Goal: Transaction & Acquisition: Book appointment/travel/reservation

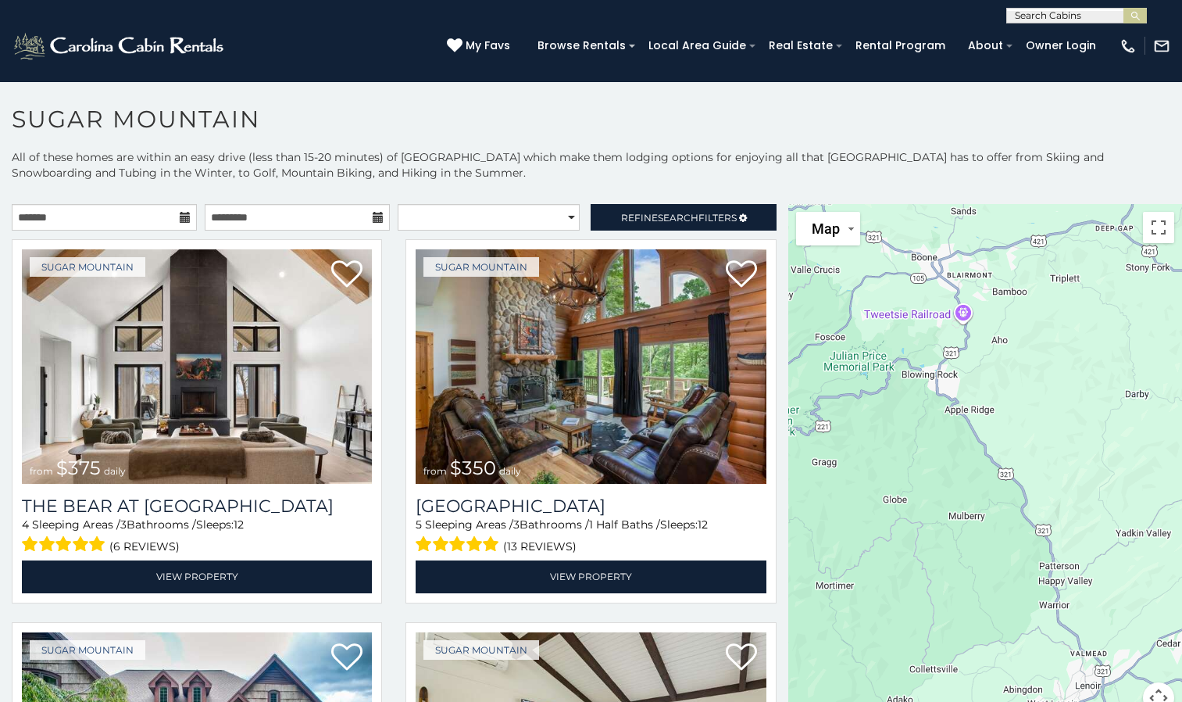
drag, startPoint x: 905, startPoint y: 372, endPoint x: 544, endPoint y: 222, distance: 391.0
click at [544, 204] on main "**********" at bounding box center [591, 204] width 1182 height 0
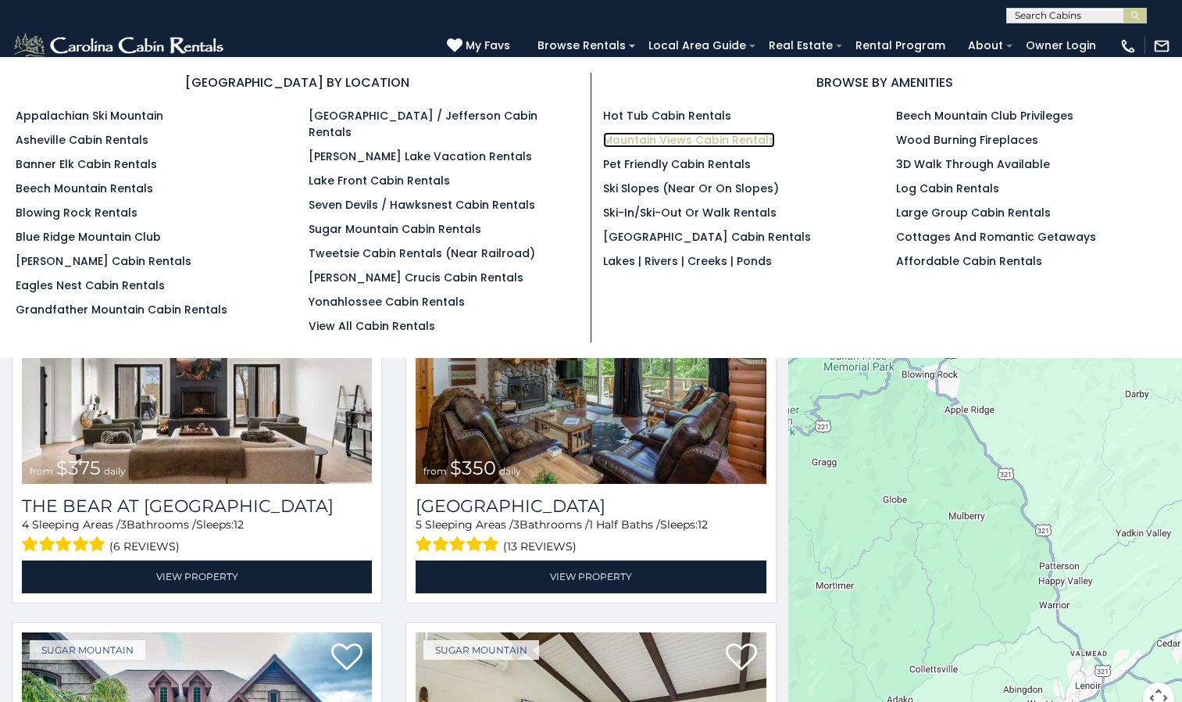
click at [638, 134] on link "Mountain Views Cabin Rentals" at bounding box center [689, 140] width 172 height 16
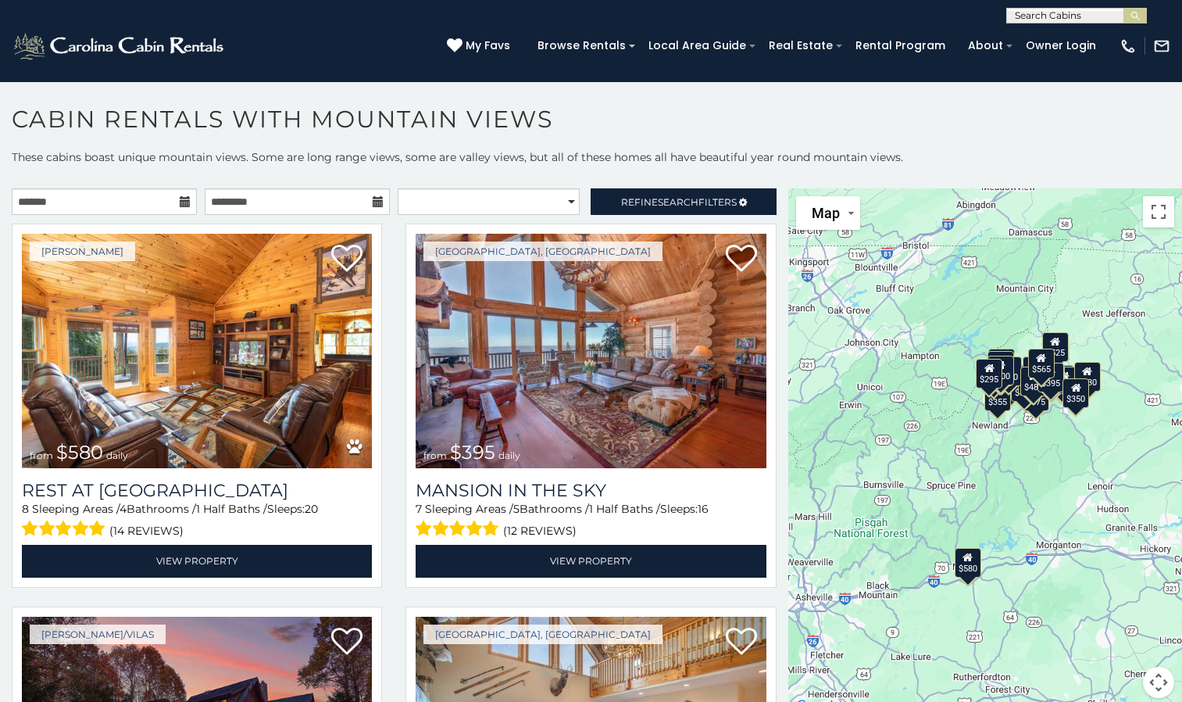
click at [181, 202] on icon at bounding box center [185, 201] width 11 height 11
click at [180, 199] on icon at bounding box center [185, 201] width 11 height 11
click at [70, 206] on input "text" at bounding box center [104, 201] width 185 height 27
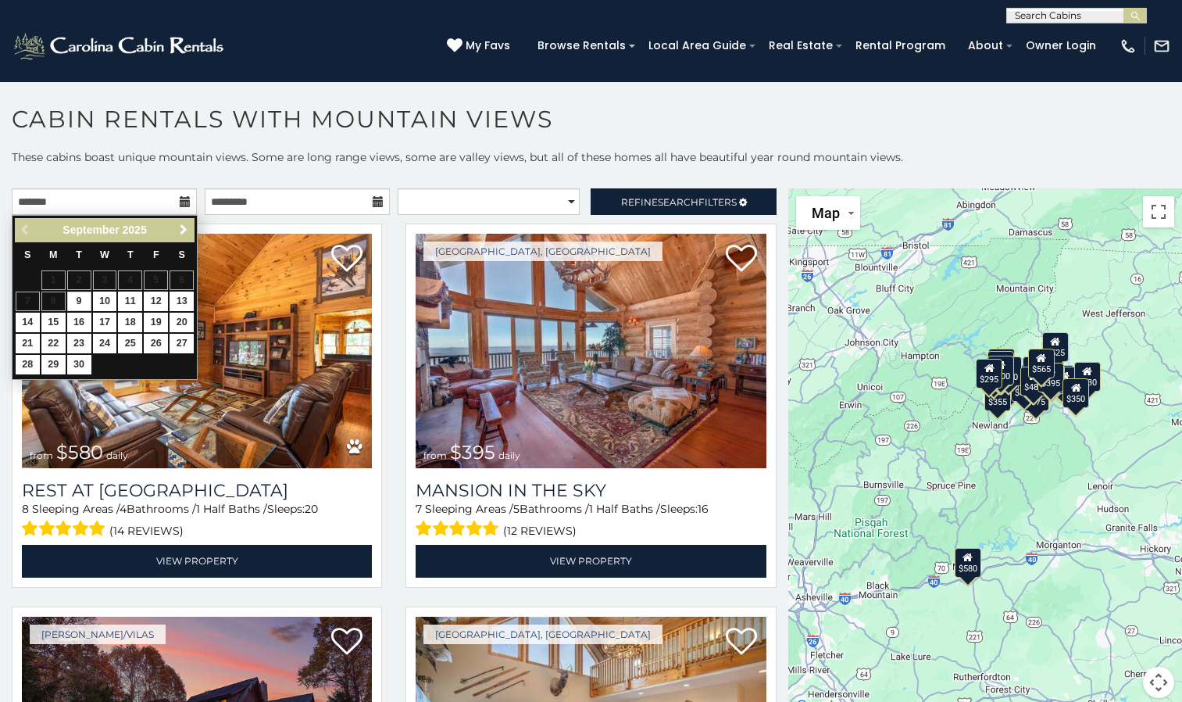
click at [182, 226] on span "Next" at bounding box center [183, 230] width 13 height 13
click at [126, 284] on link "2" at bounding box center [130, 280] width 24 height 20
type input "**********"
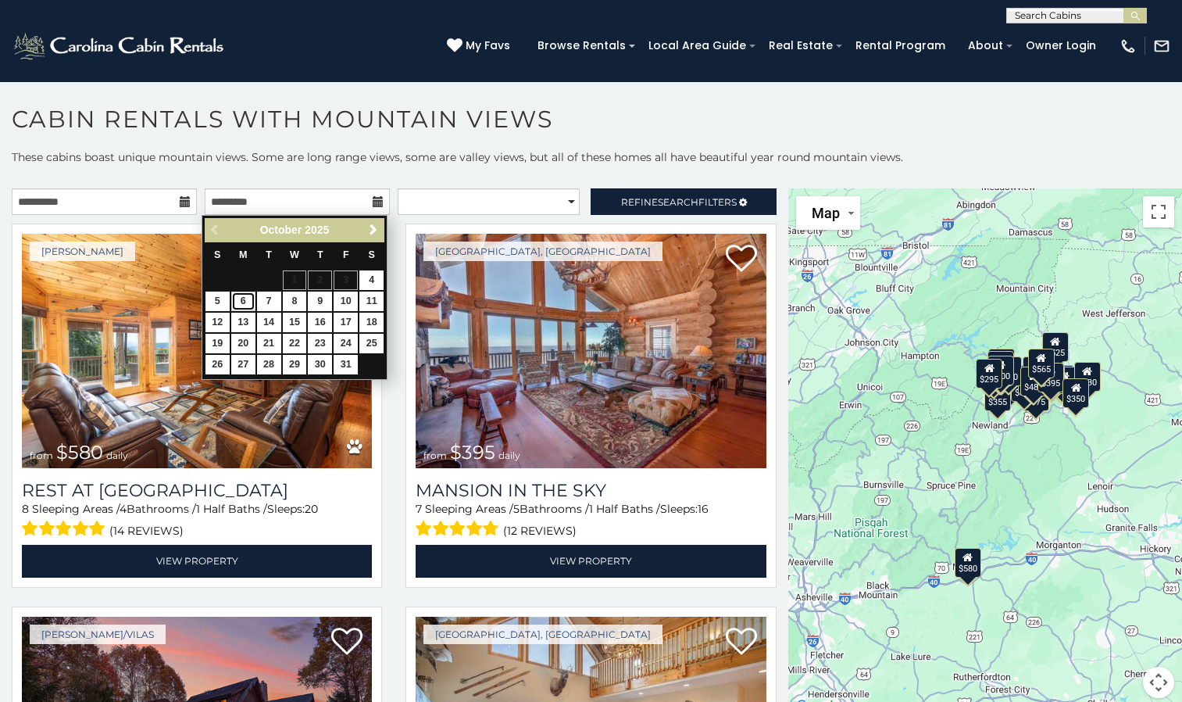
click at [246, 302] on link "6" at bounding box center [243, 301] width 24 height 20
type input "**********"
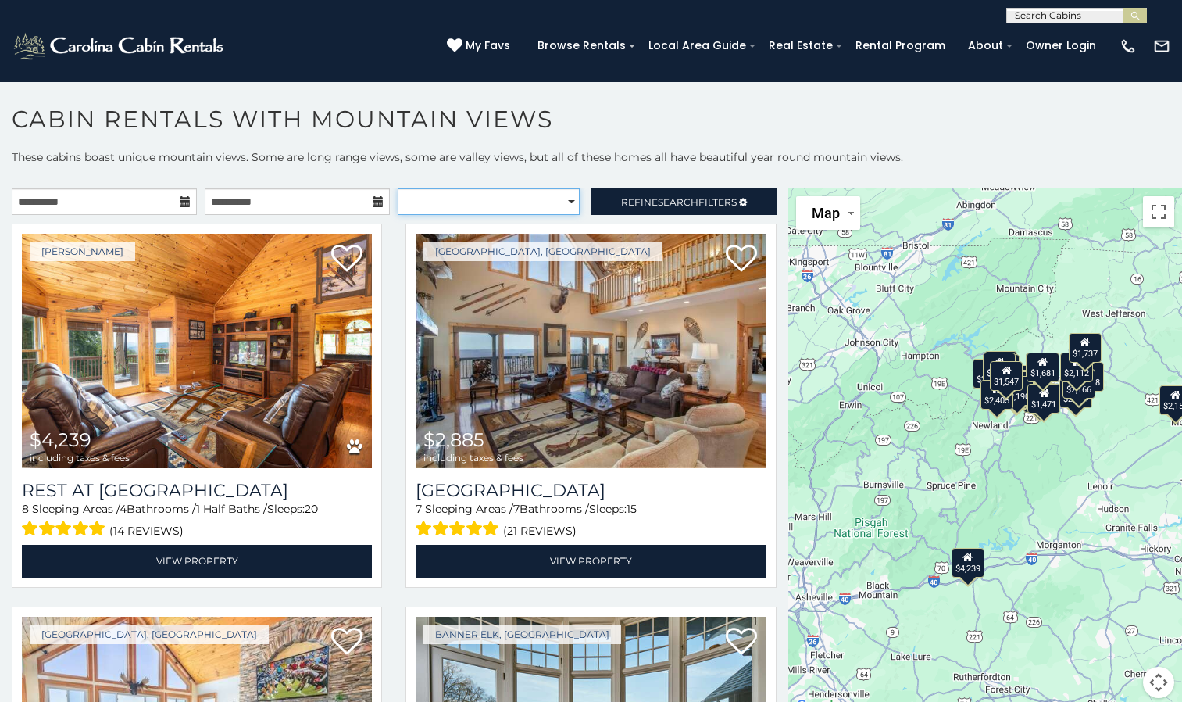
click at [554, 200] on select "**********" at bounding box center [489, 201] width 182 height 27
click at [635, 200] on span "Refine Search Filters" at bounding box center [679, 202] width 116 height 12
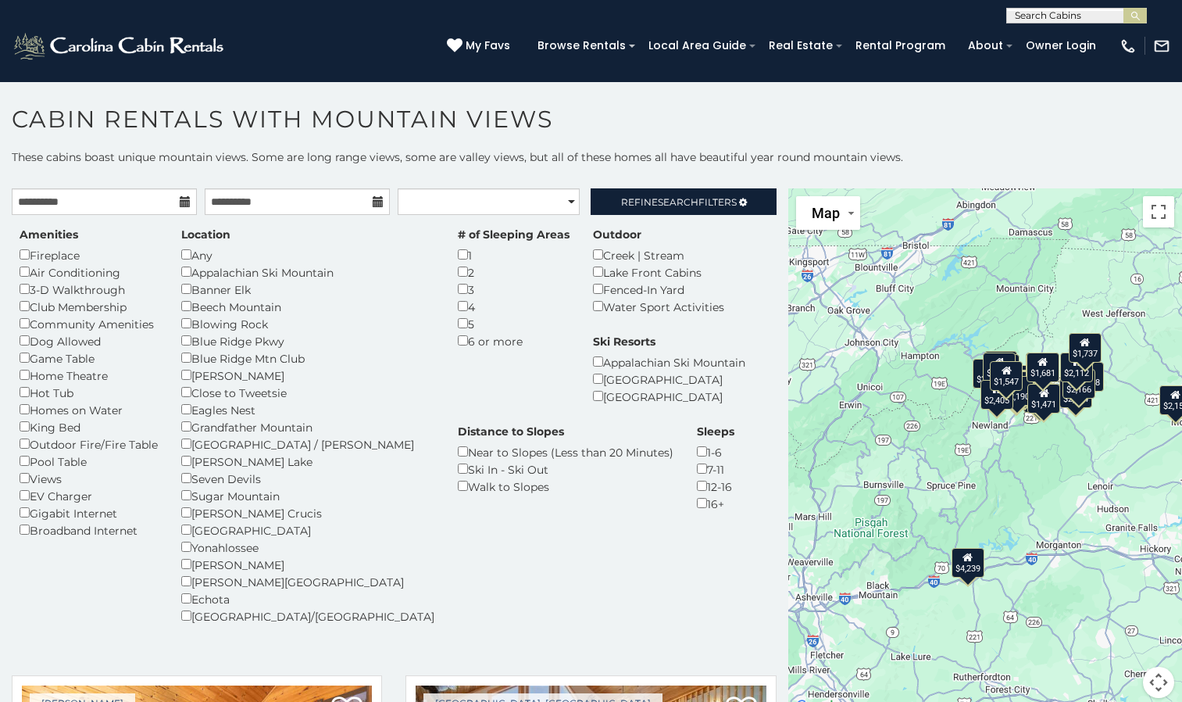
click at [458, 277] on div "2" at bounding box center [514, 271] width 112 height 17
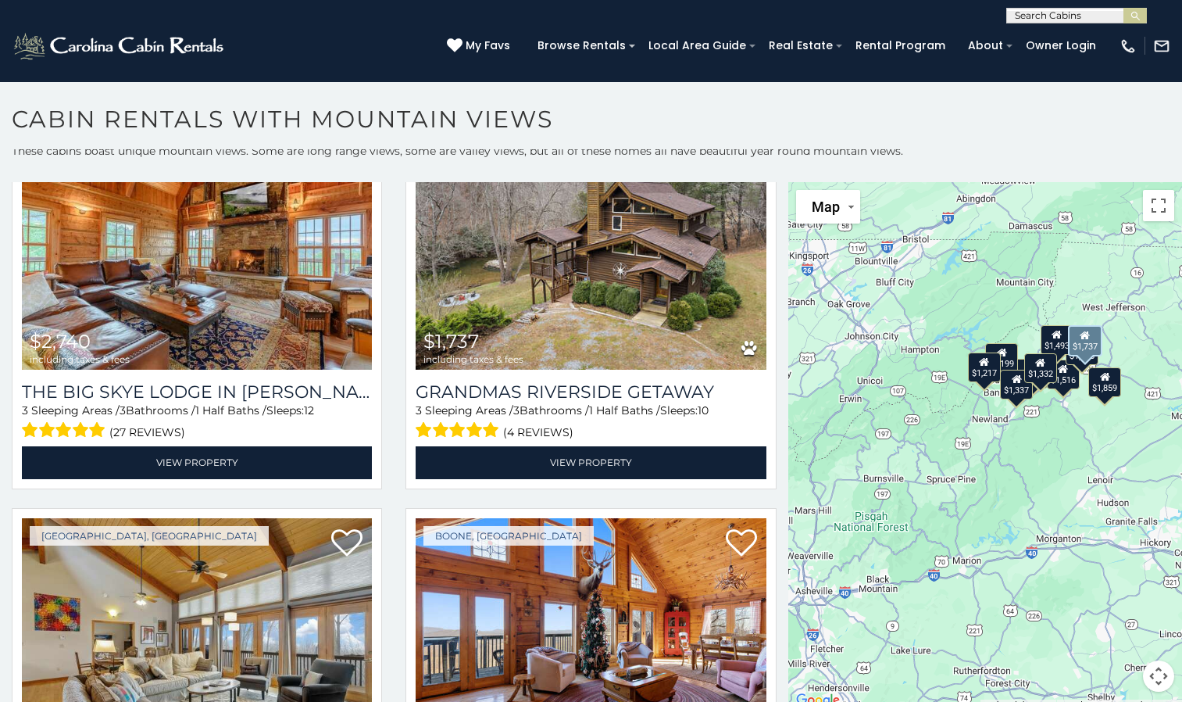
scroll to position [544, 0]
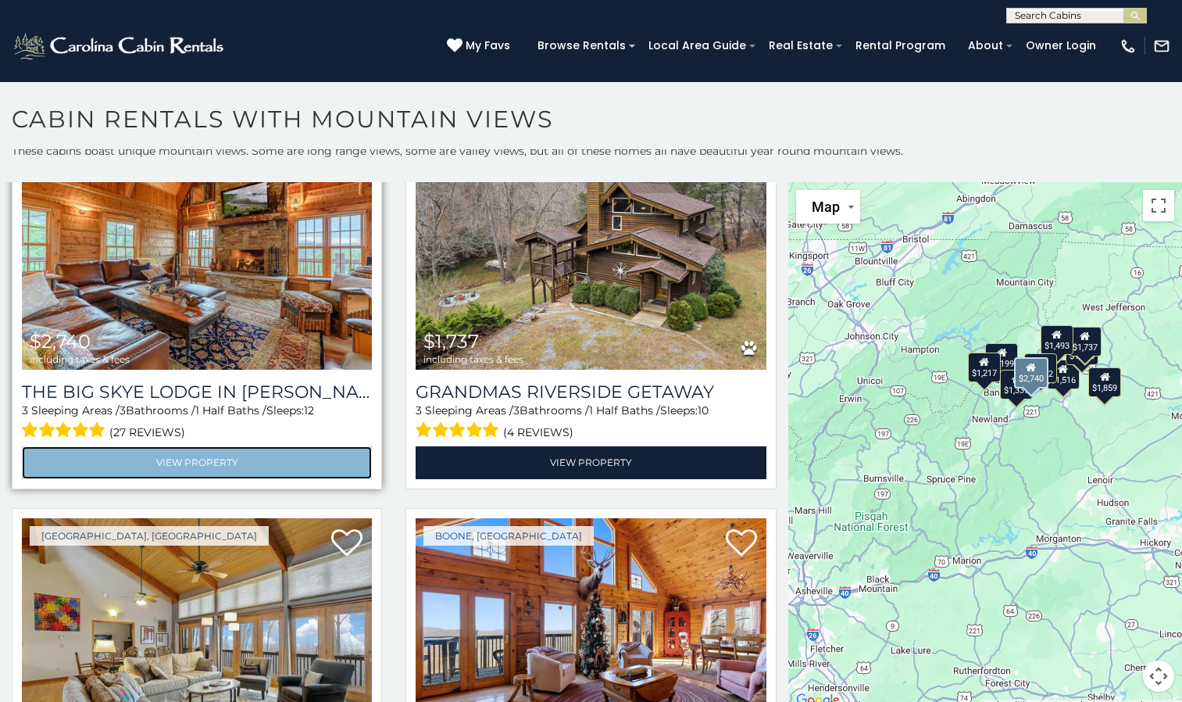
click at [185, 453] on link "View Property" at bounding box center [197, 462] width 350 height 32
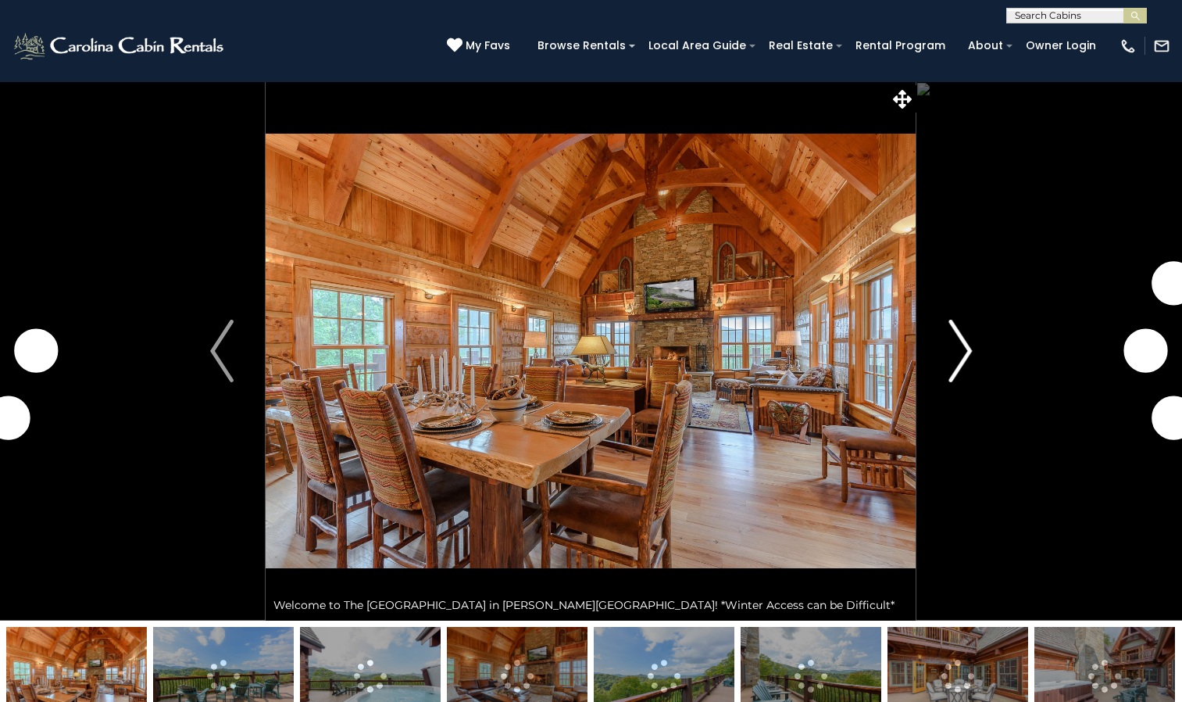
click at [964, 345] on img "Next" at bounding box center [960, 351] width 23 height 63
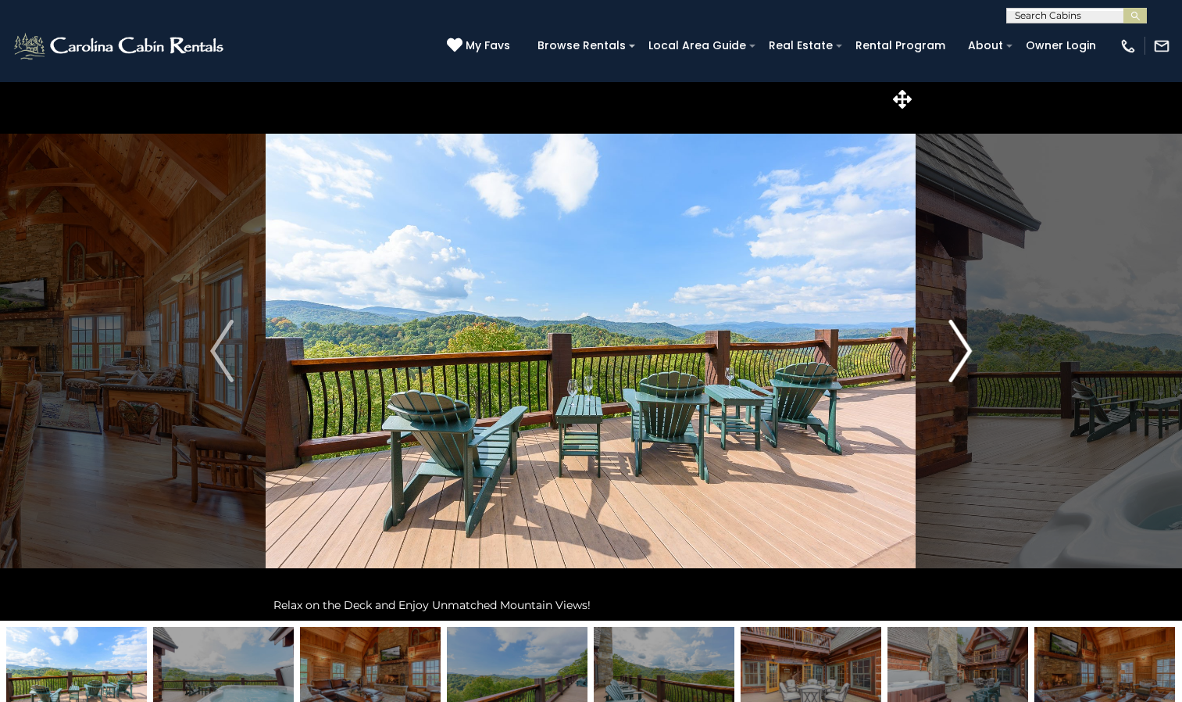
click at [964, 345] on img "Next" at bounding box center [960, 351] width 23 height 63
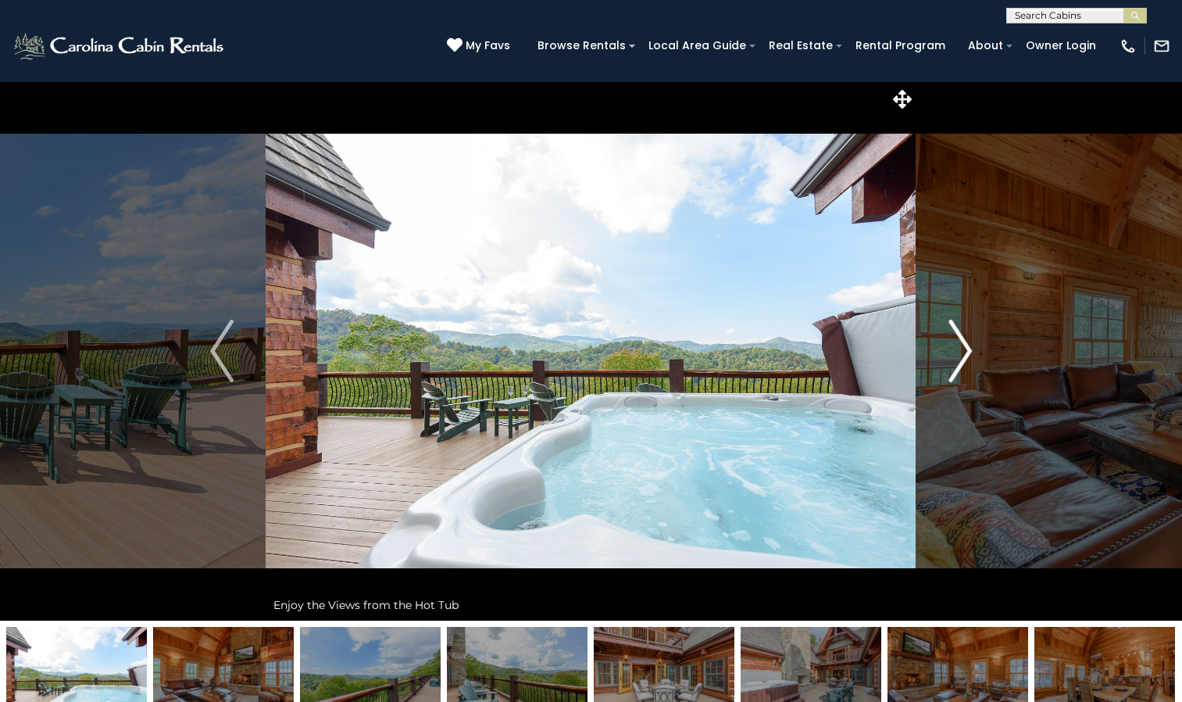
click at [964, 345] on img "Next" at bounding box center [960, 351] width 23 height 63
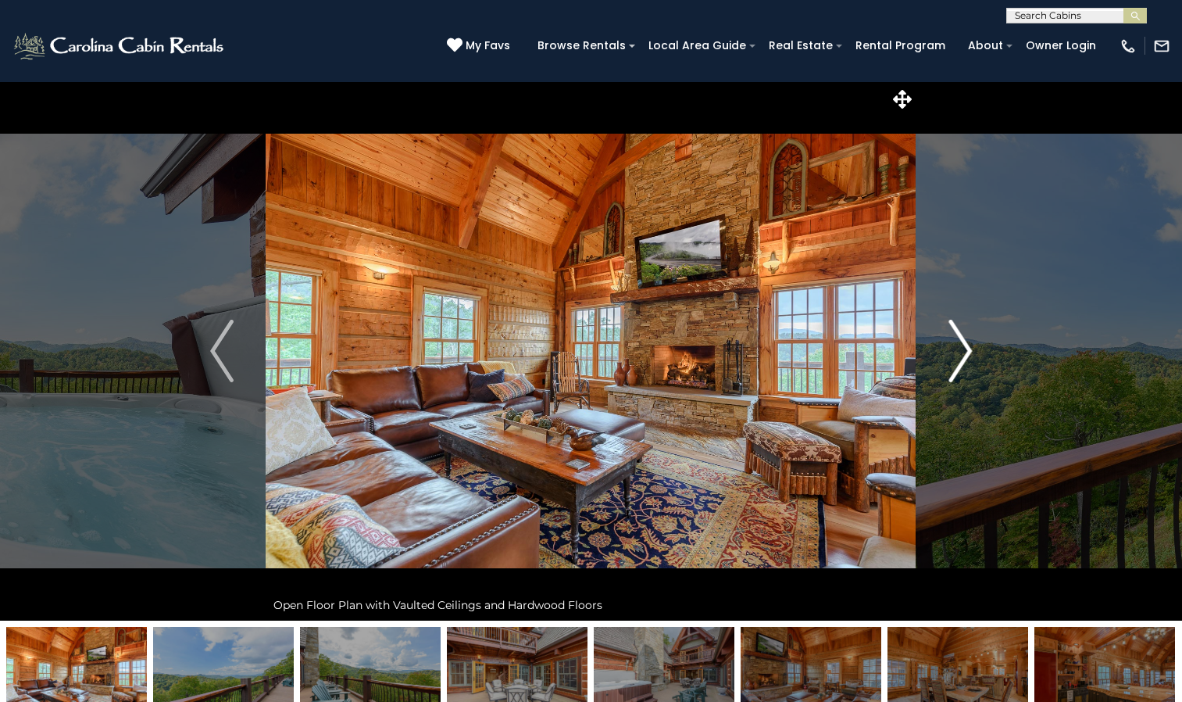
click at [964, 345] on img "Next" at bounding box center [960, 351] width 23 height 63
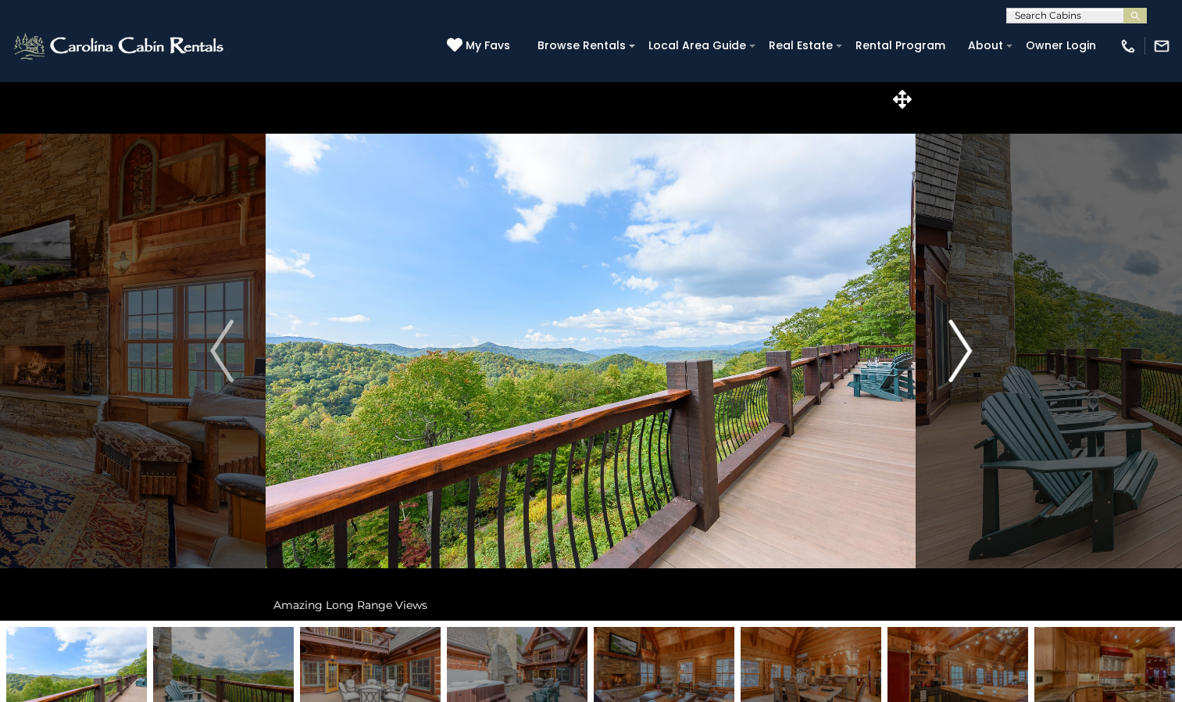
click at [964, 345] on img "Next" at bounding box center [960, 351] width 23 height 63
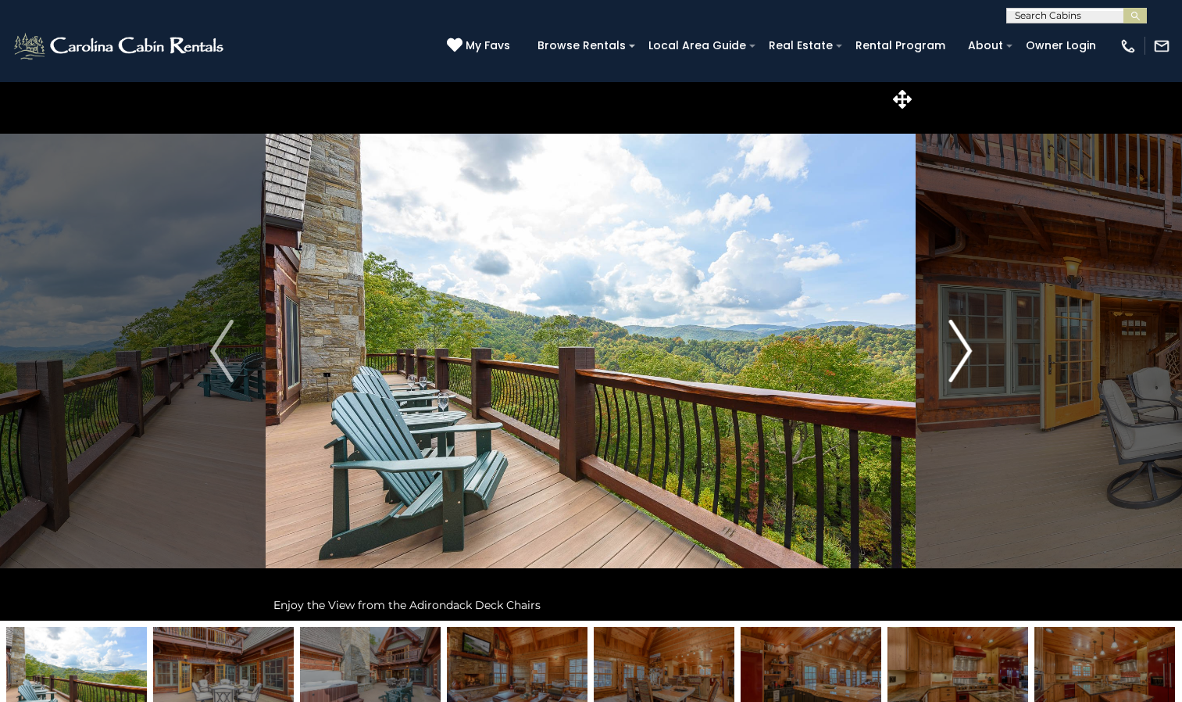
click at [964, 345] on img "Next" at bounding box center [960, 351] width 23 height 63
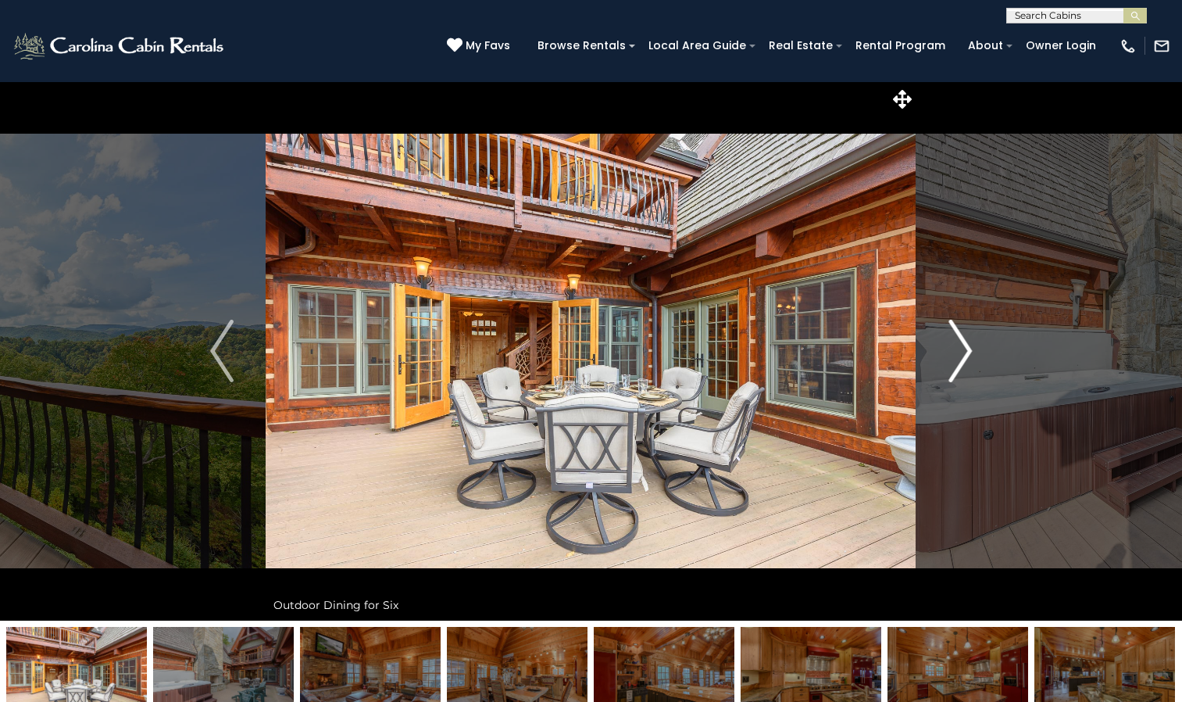
click at [964, 345] on img "Next" at bounding box center [960, 351] width 23 height 63
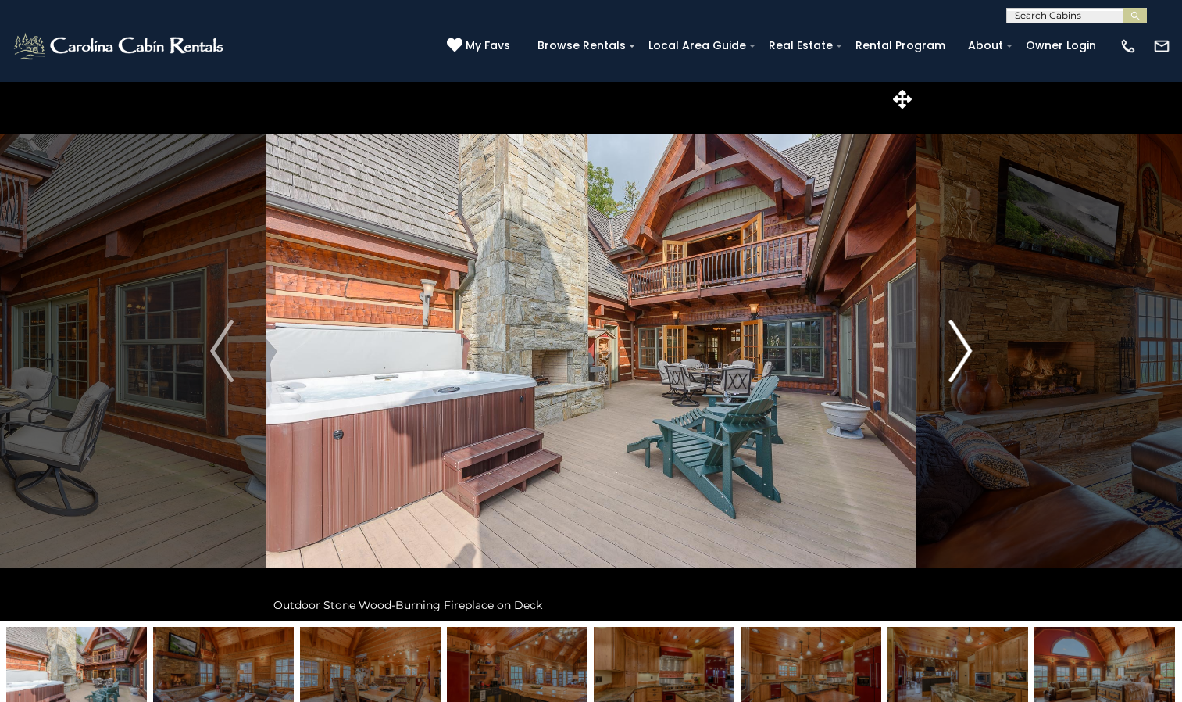
click at [964, 345] on img "Next" at bounding box center [960, 351] width 23 height 63
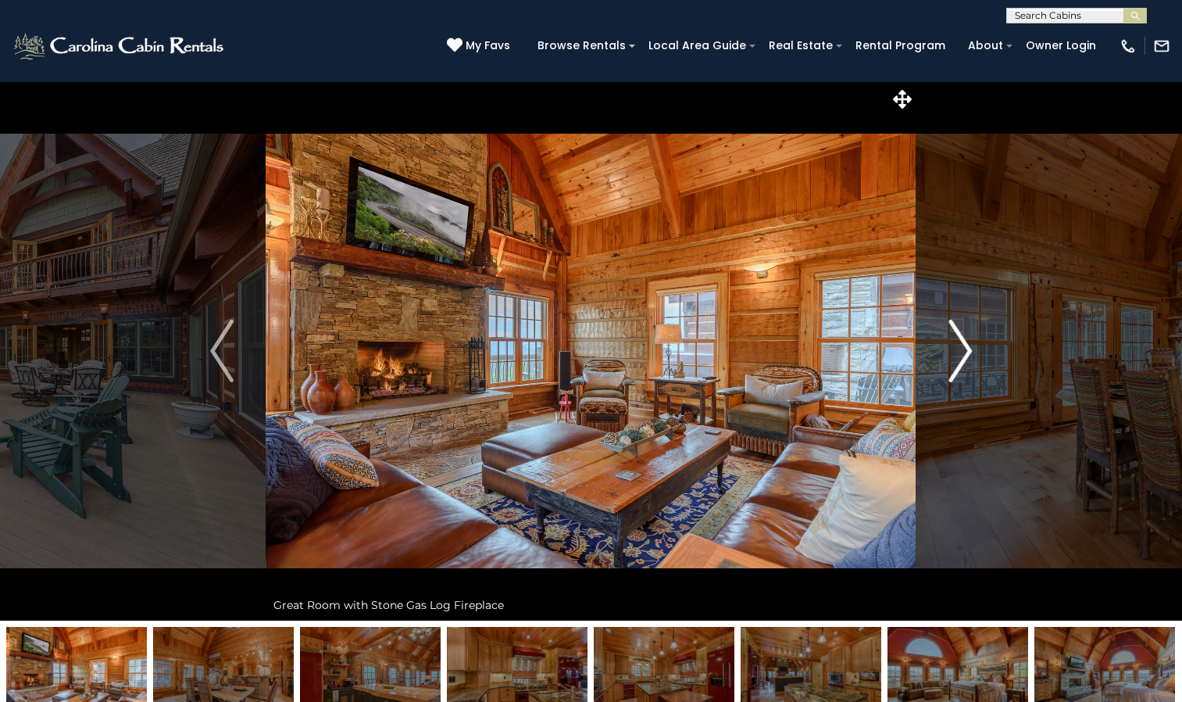
click at [964, 345] on img "Next" at bounding box center [960, 351] width 23 height 63
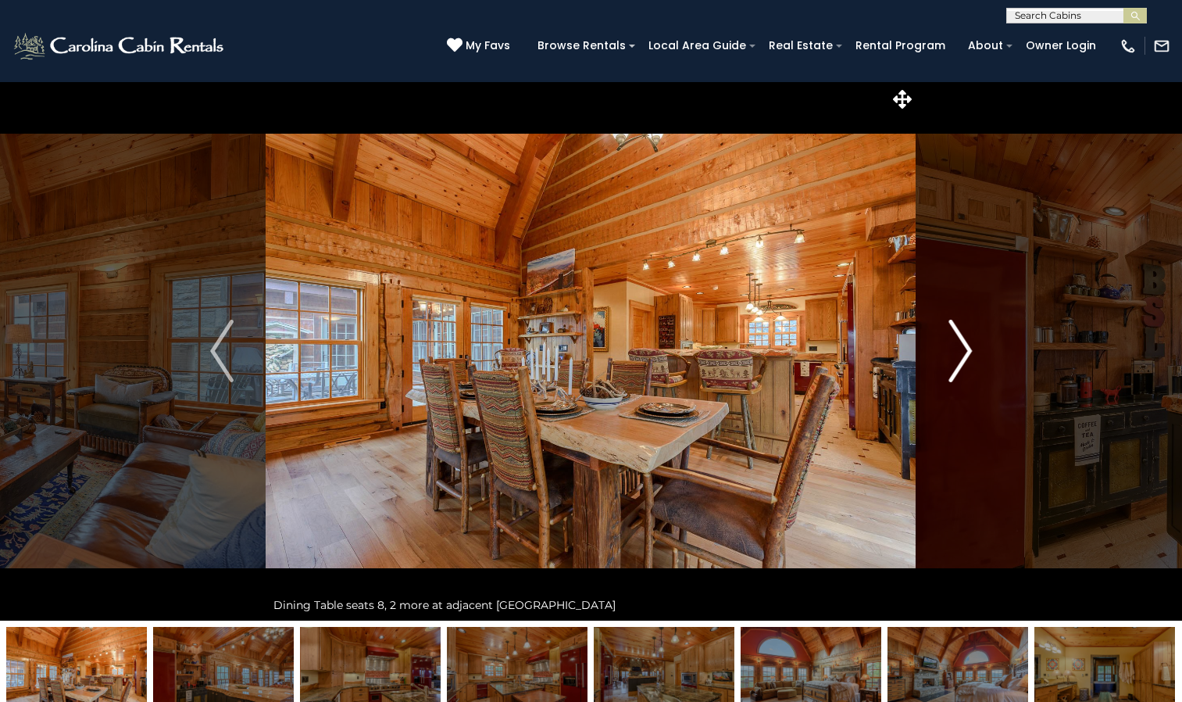
click at [964, 345] on img "Next" at bounding box center [960, 351] width 23 height 63
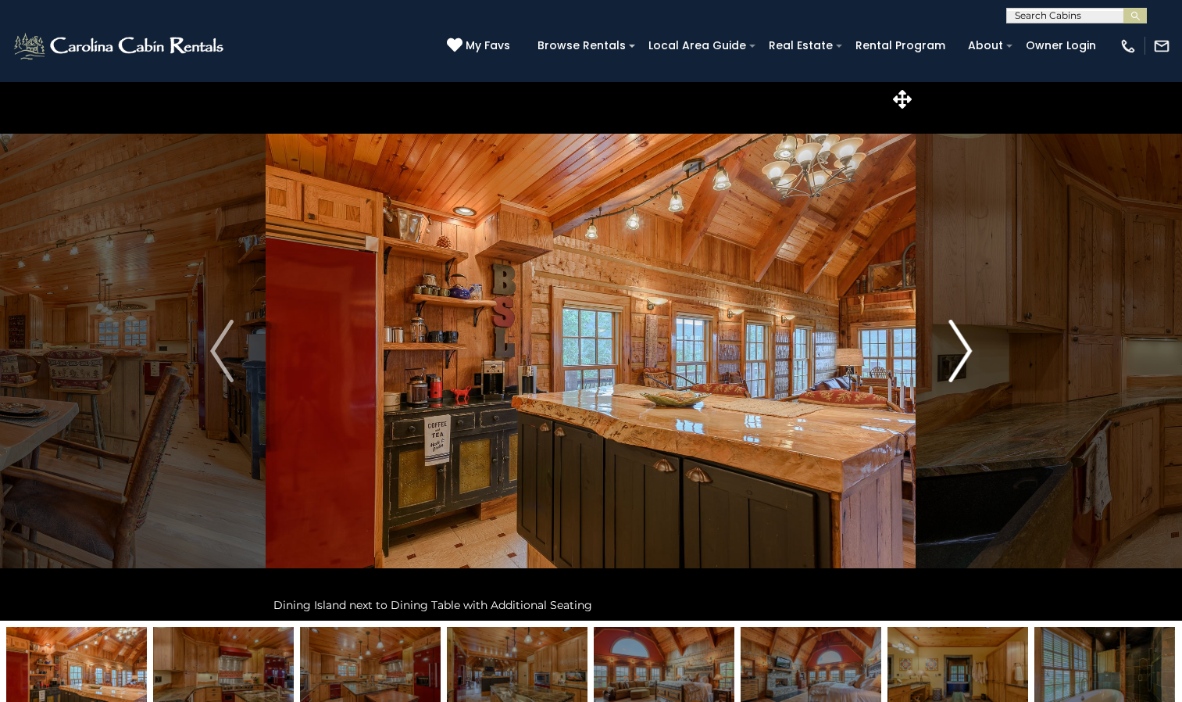
click at [964, 345] on img "Next" at bounding box center [960, 351] width 23 height 63
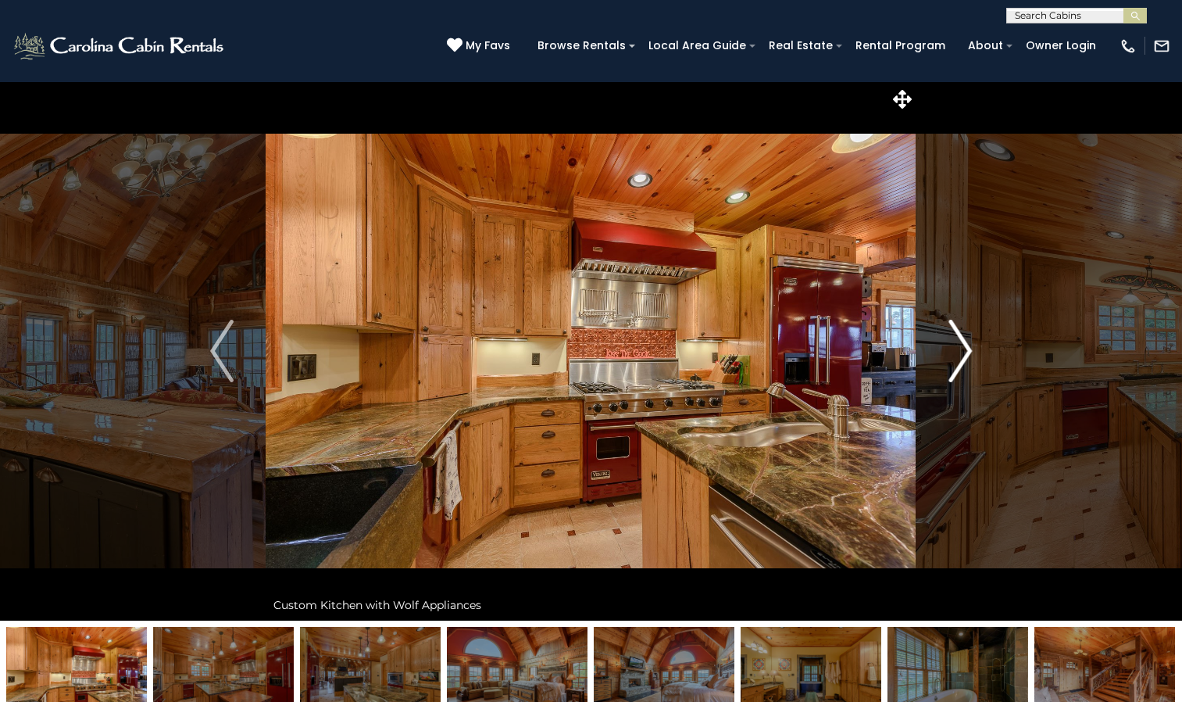
click at [964, 345] on img "Next" at bounding box center [960, 351] width 23 height 63
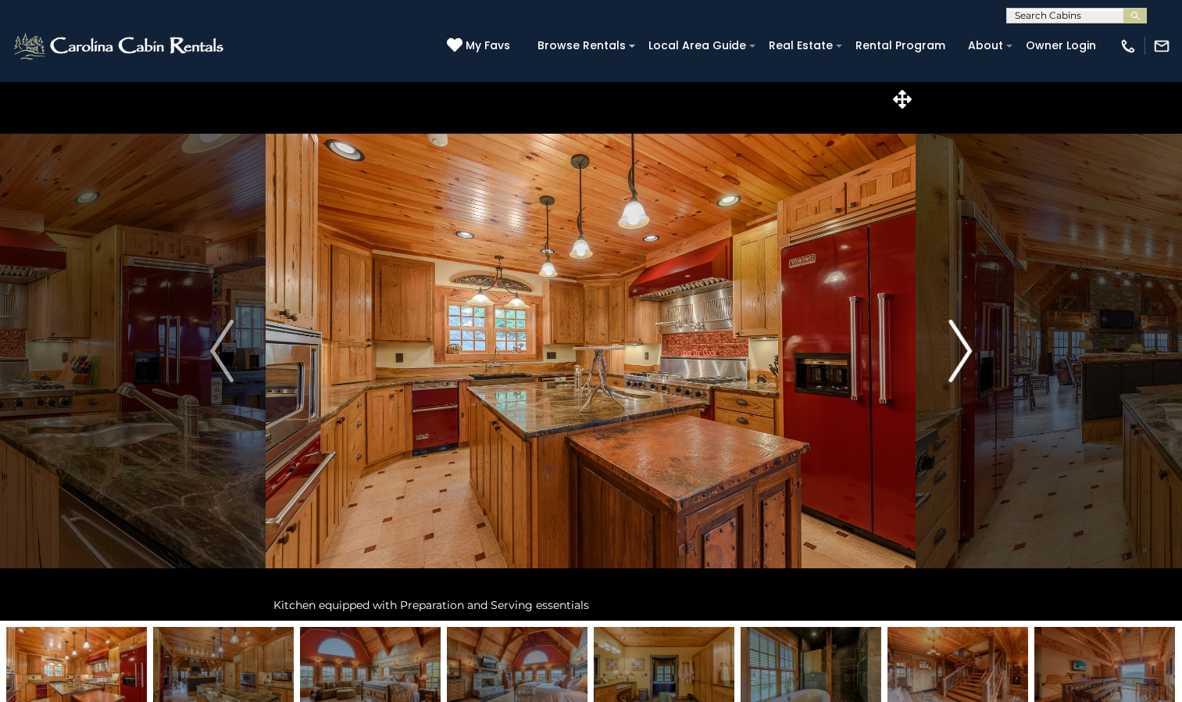
click at [964, 345] on img "Next" at bounding box center [960, 351] width 23 height 63
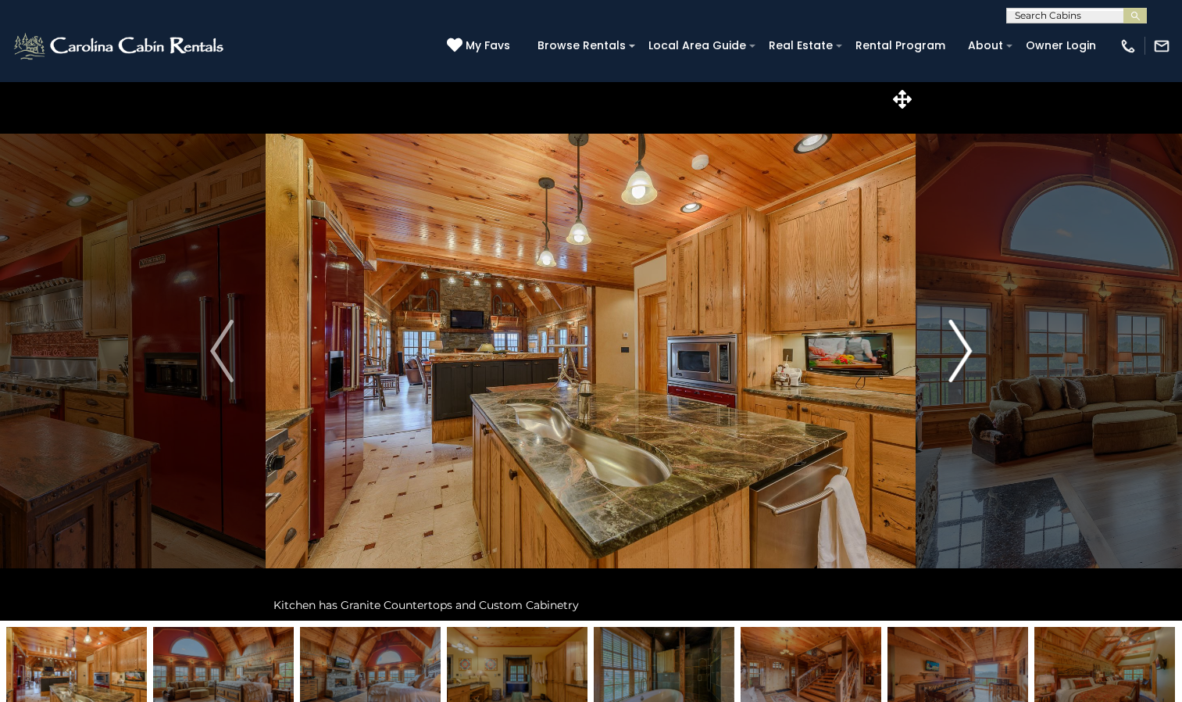
click at [964, 345] on img "Next" at bounding box center [960, 351] width 23 height 63
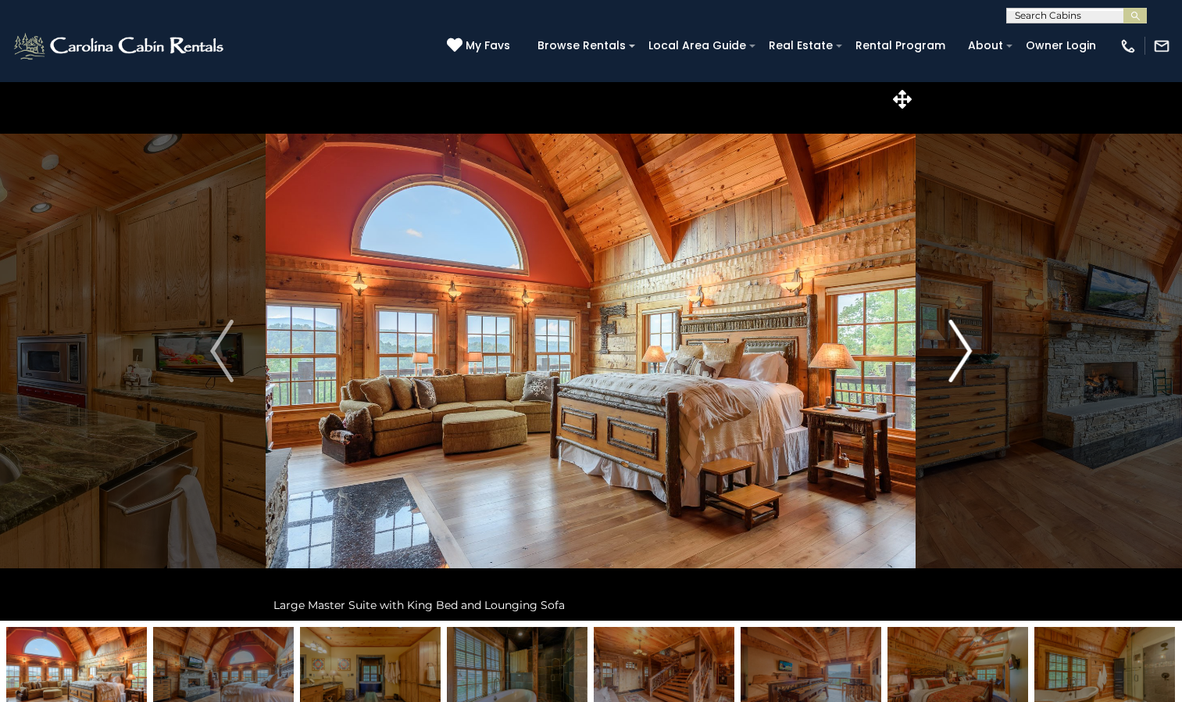
click at [964, 345] on img "Next" at bounding box center [960, 351] width 23 height 63
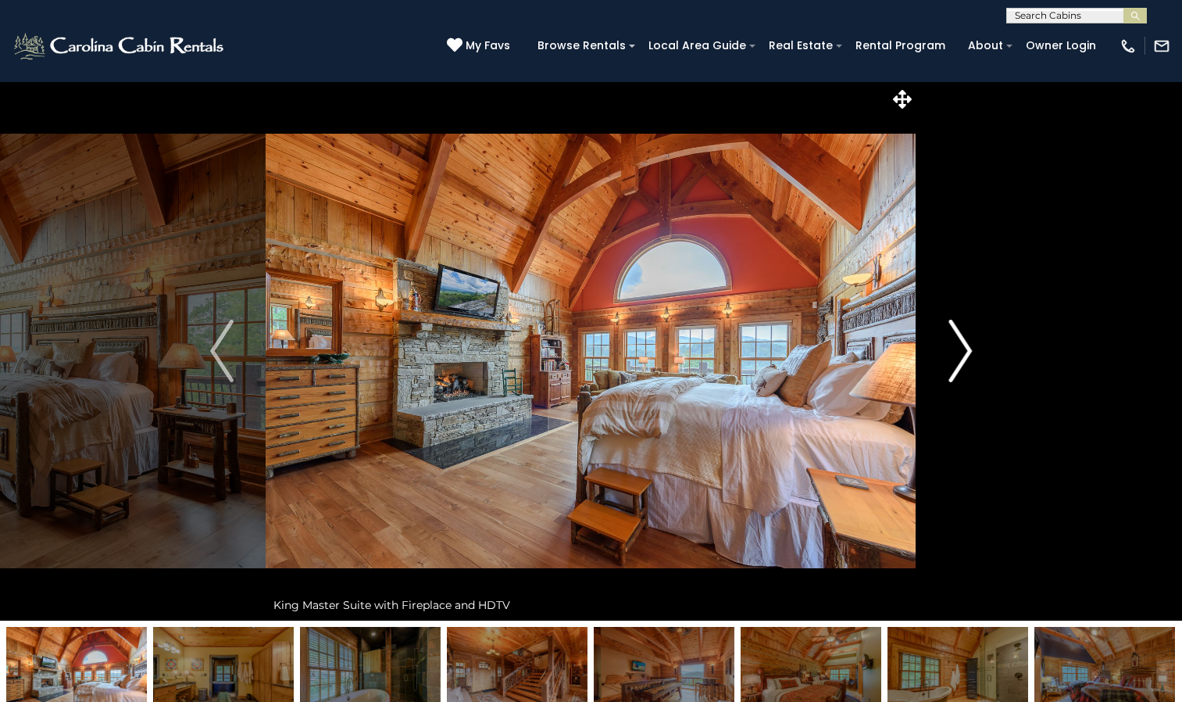
click at [964, 345] on img "Next" at bounding box center [960, 351] width 23 height 63
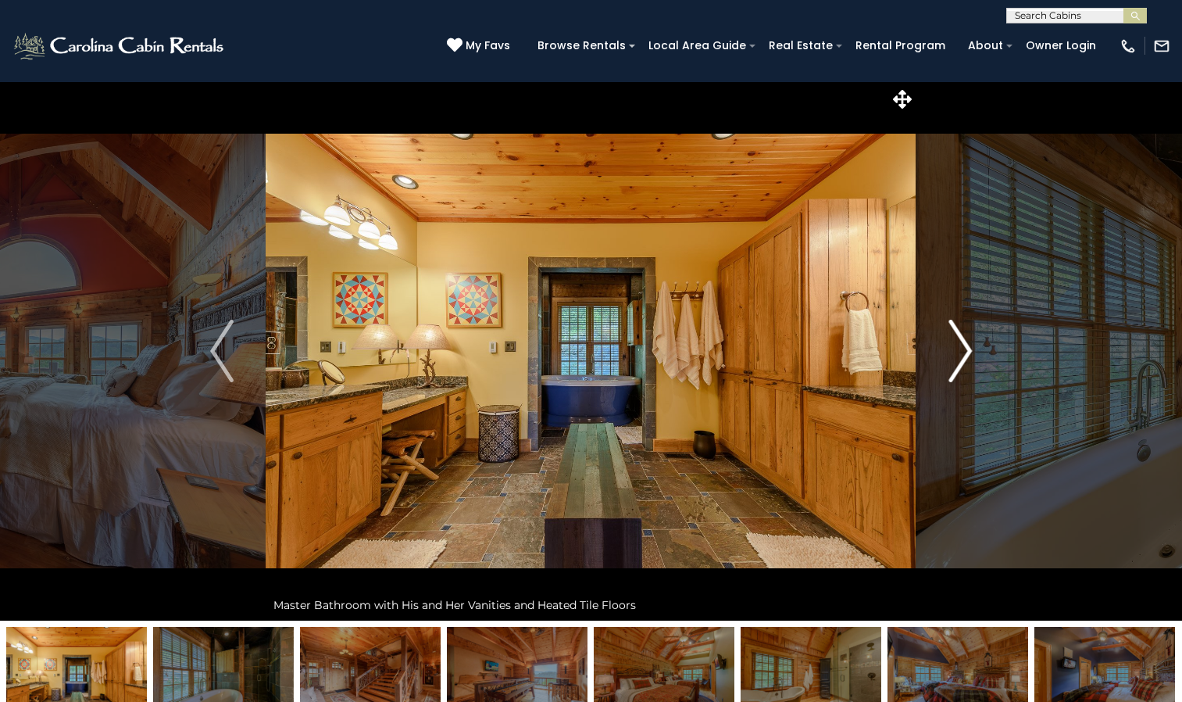
click at [964, 345] on img "Next" at bounding box center [960, 351] width 23 height 63
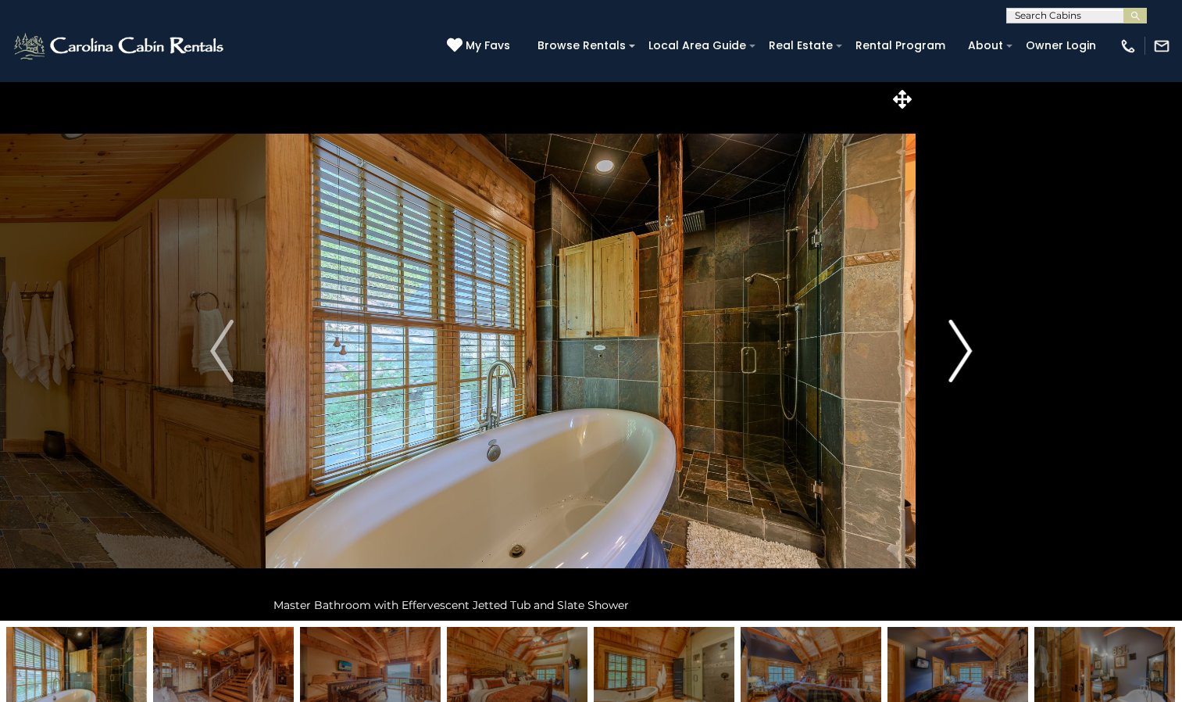
click at [964, 345] on img "Next" at bounding box center [960, 351] width 23 height 63
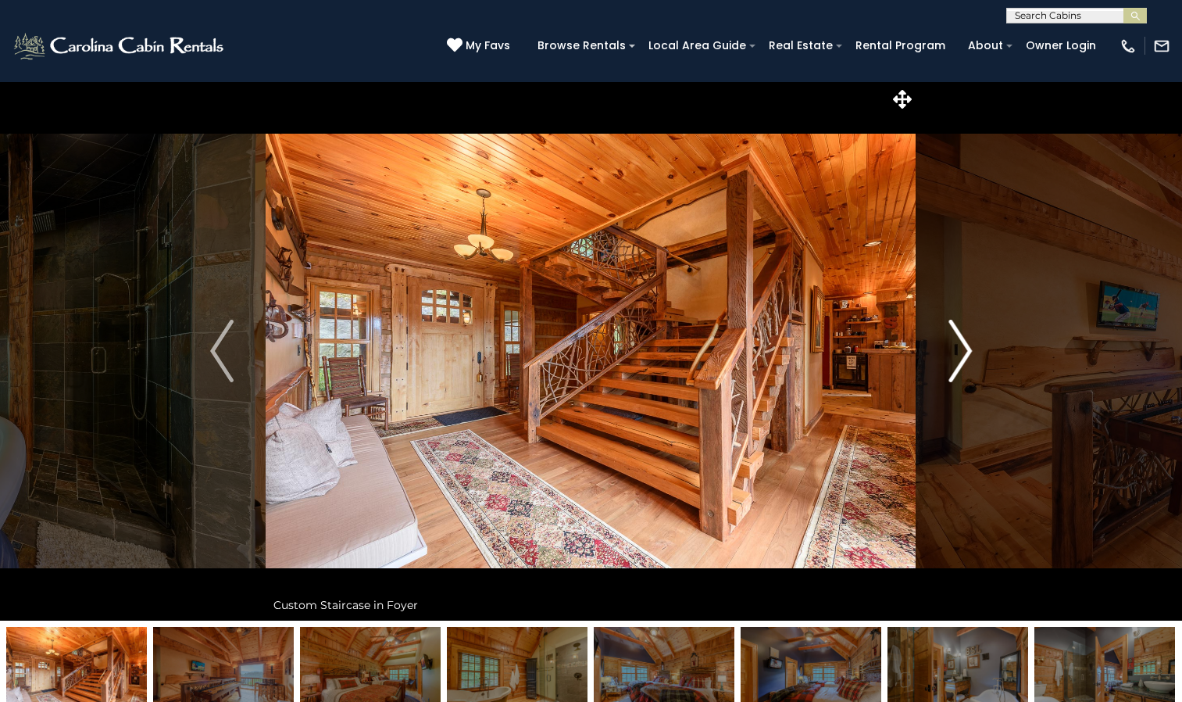
click at [964, 345] on img "Next" at bounding box center [960, 351] width 23 height 63
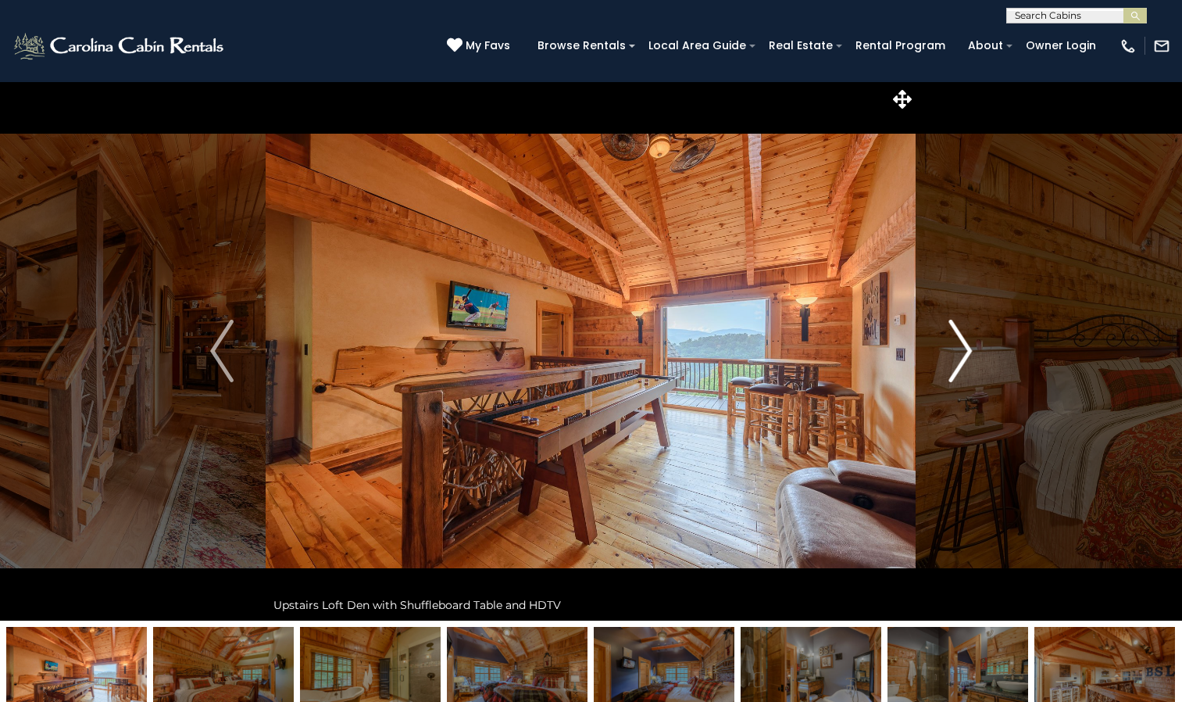
click at [964, 345] on img "Next" at bounding box center [960, 351] width 23 height 63
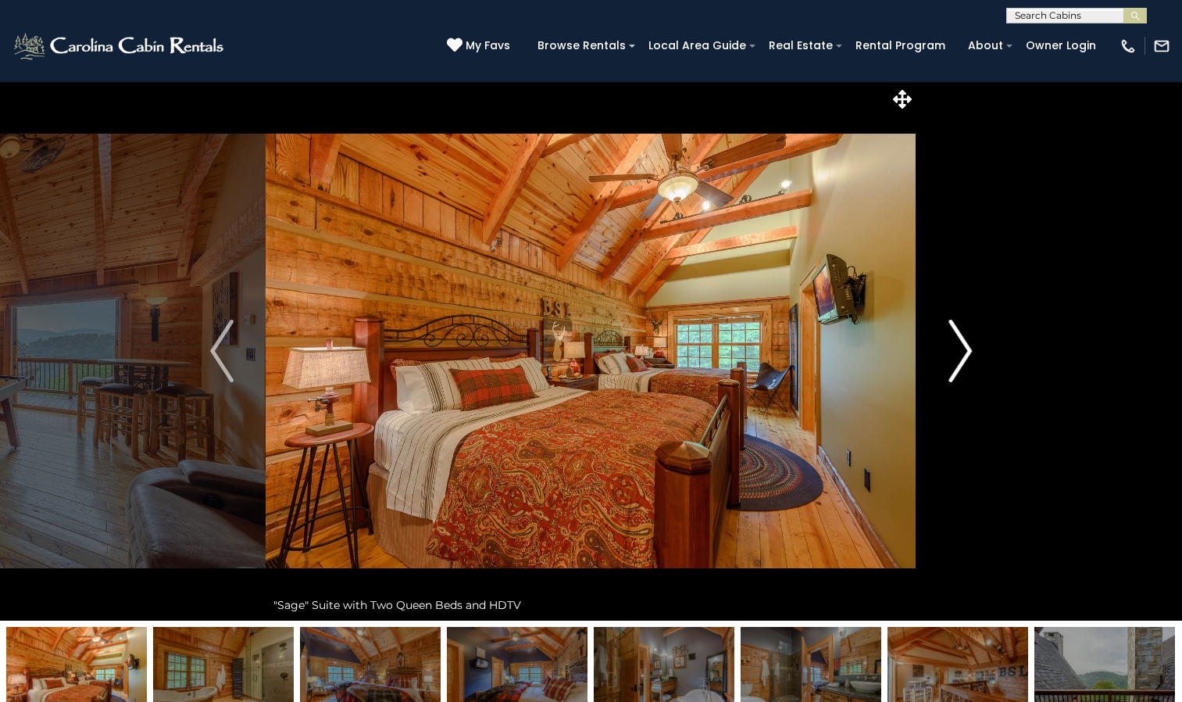
click at [964, 345] on img "Next" at bounding box center [960, 351] width 23 height 63
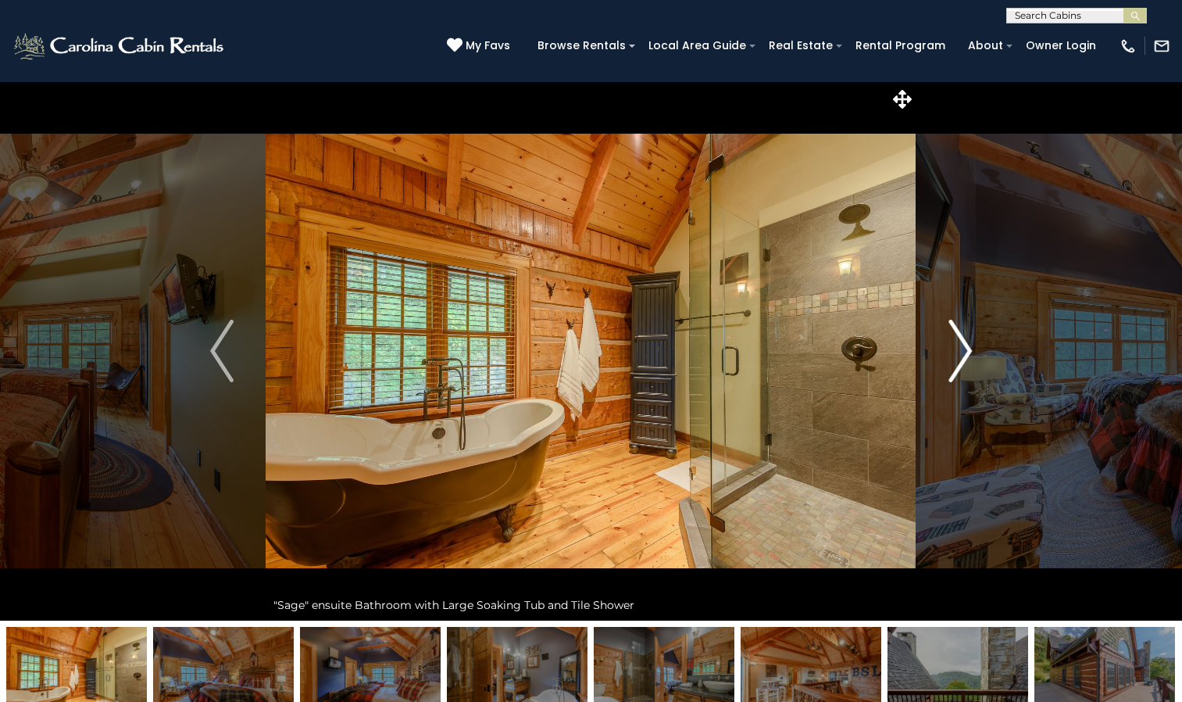
click at [964, 345] on img "Next" at bounding box center [960, 351] width 23 height 63
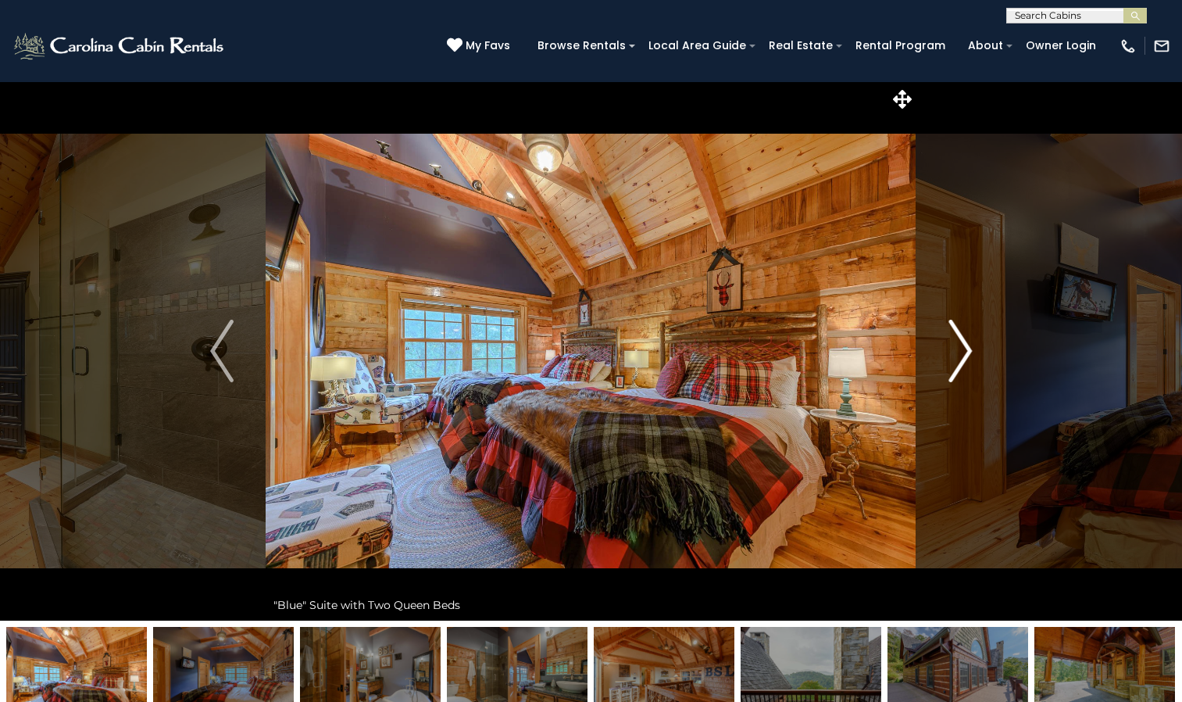
click at [964, 345] on img "Next" at bounding box center [960, 351] width 23 height 63
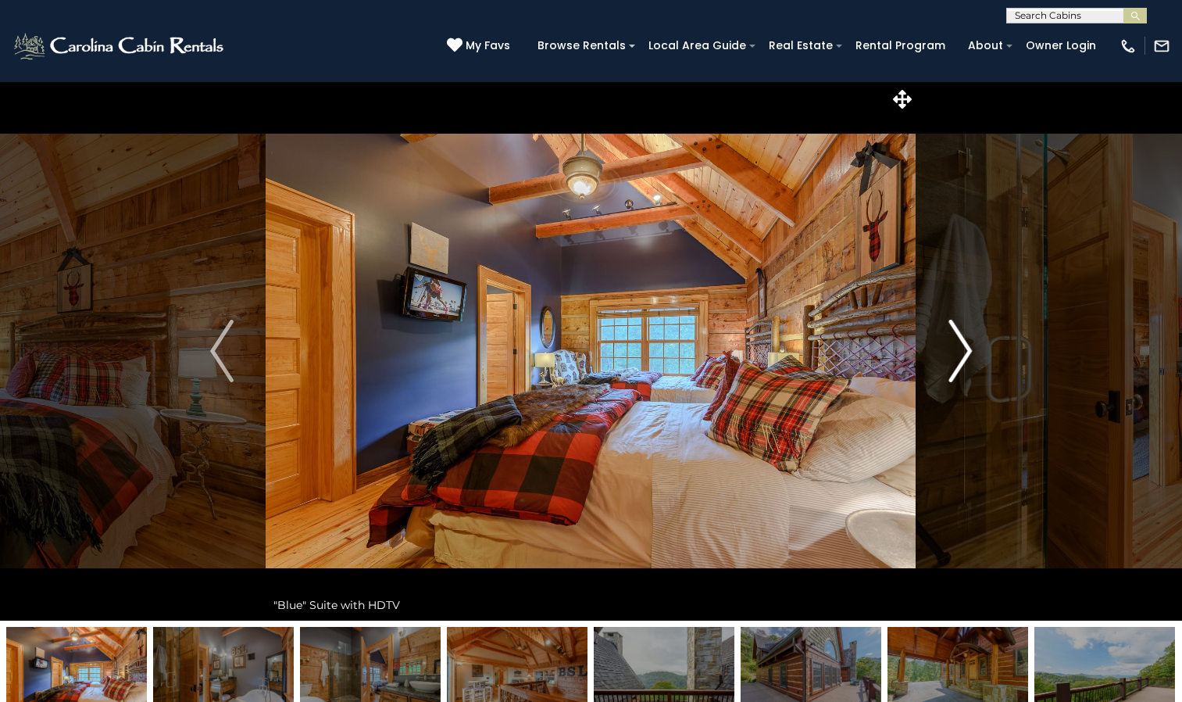
click at [964, 345] on img "Next" at bounding box center [960, 351] width 23 height 63
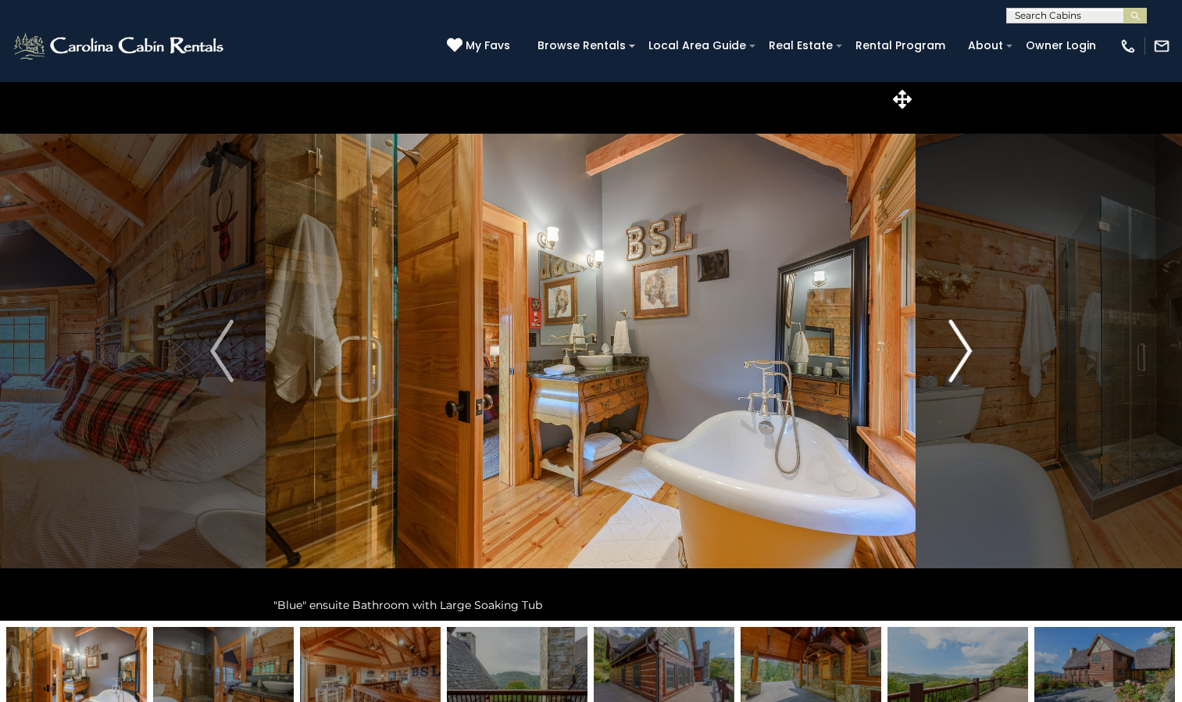
click at [964, 345] on img "Next" at bounding box center [960, 351] width 23 height 63
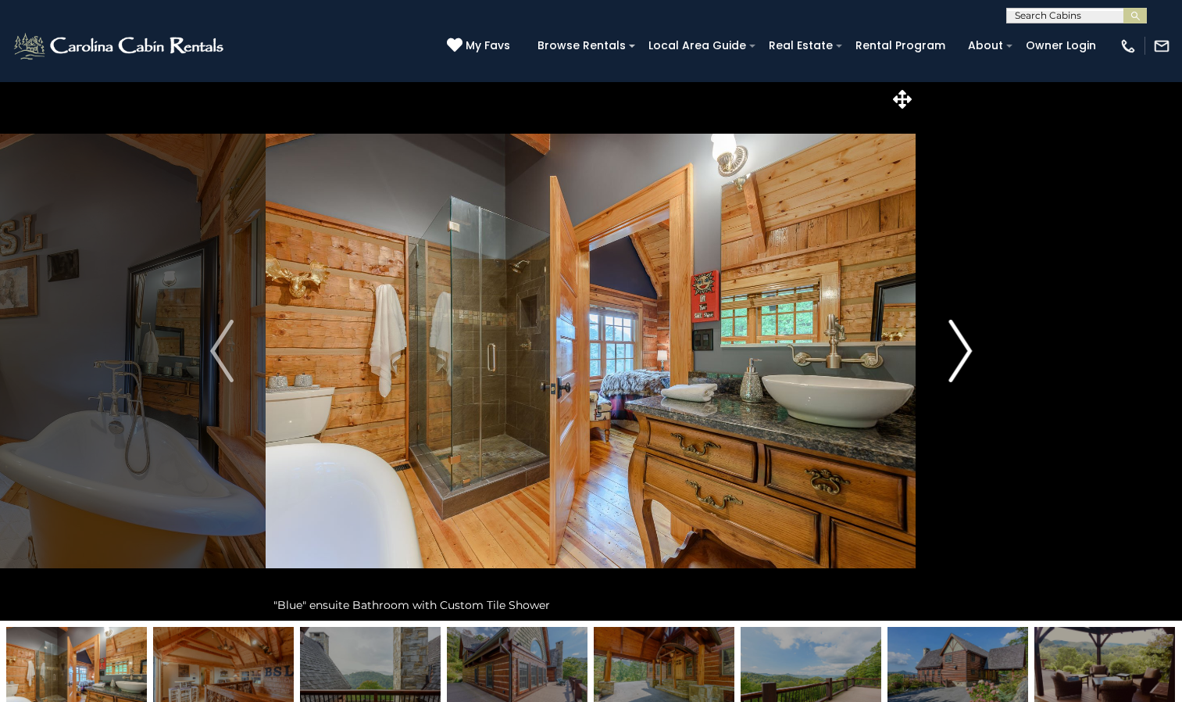
click at [964, 345] on img "Next" at bounding box center [960, 351] width 23 height 63
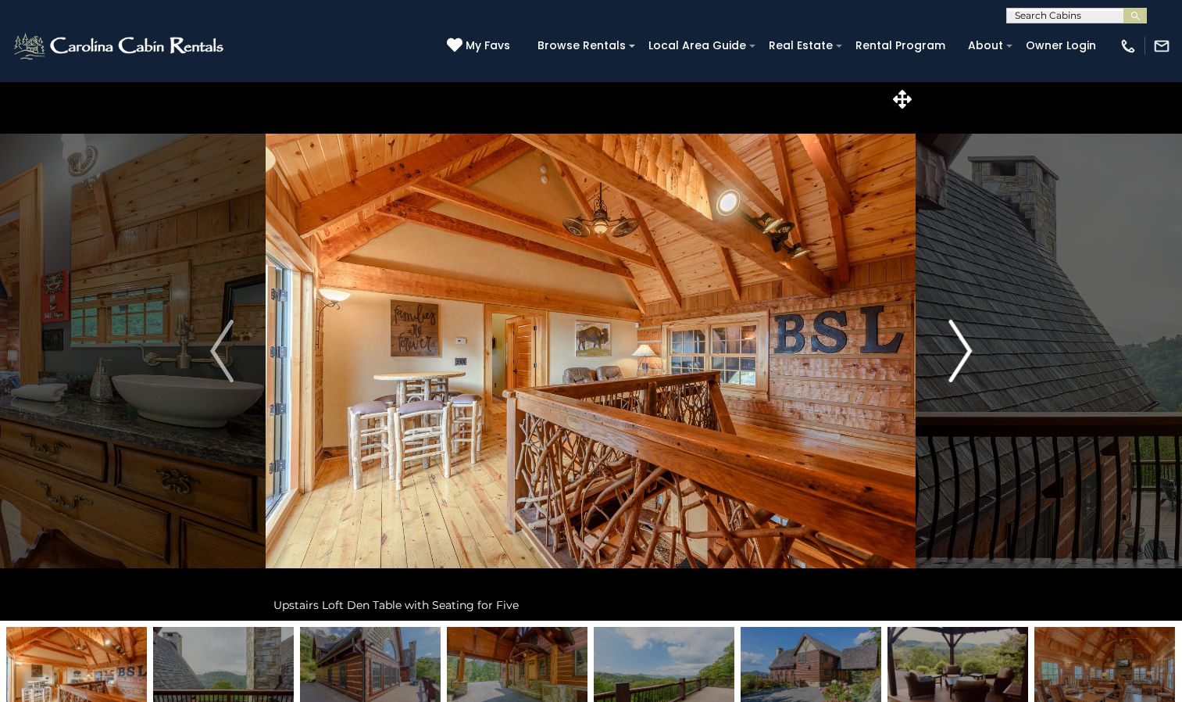
click at [964, 345] on img "Next" at bounding box center [960, 351] width 23 height 63
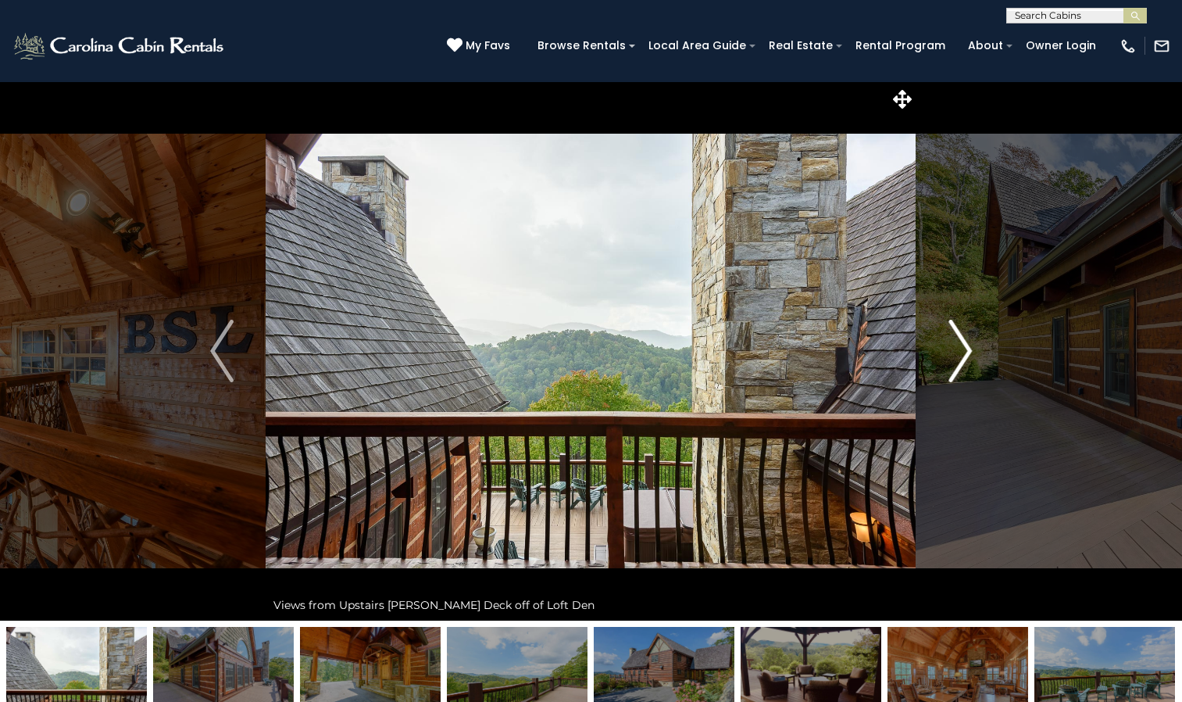
click at [964, 345] on img "Next" at bounding box center [960, 351] width 23 height 63
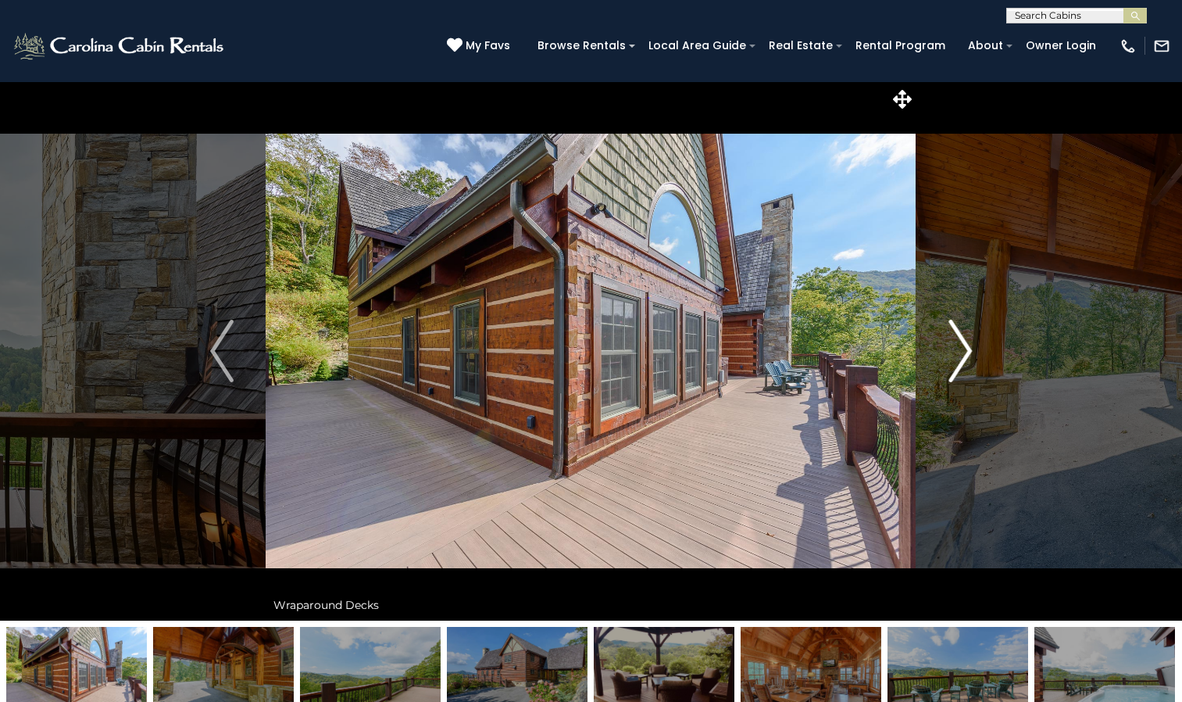
click at [964, 345] on img "Next" at bounding box center [960, 351] width 23 height 63
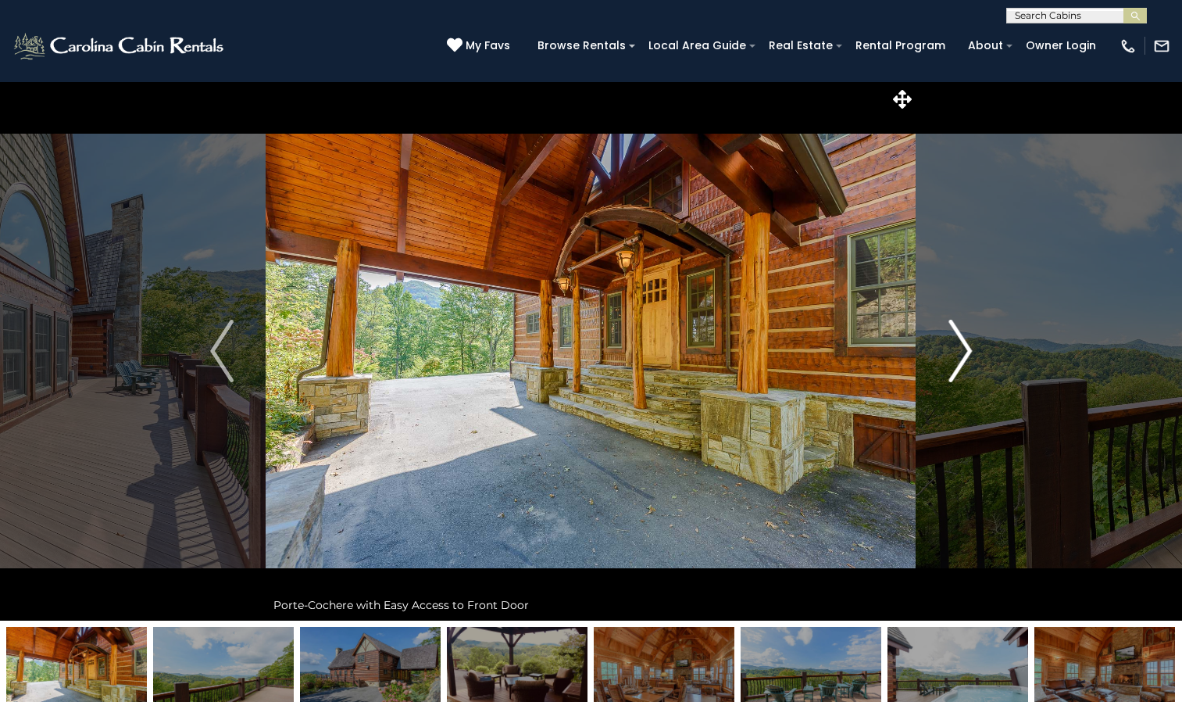
click at [964, 345] on img "Next" at bounding box center [960, 351] width 23 height 63
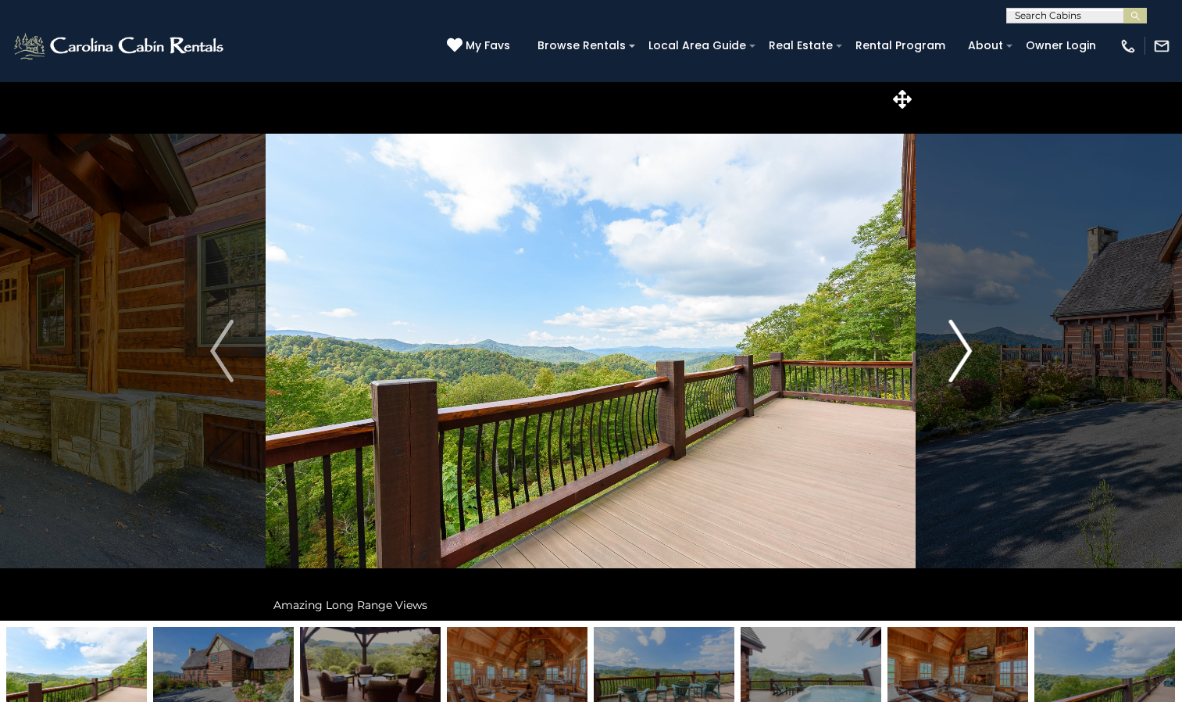
click at [964, 345] on img "Next" at bounding box center [960, 351] width 23 height 63
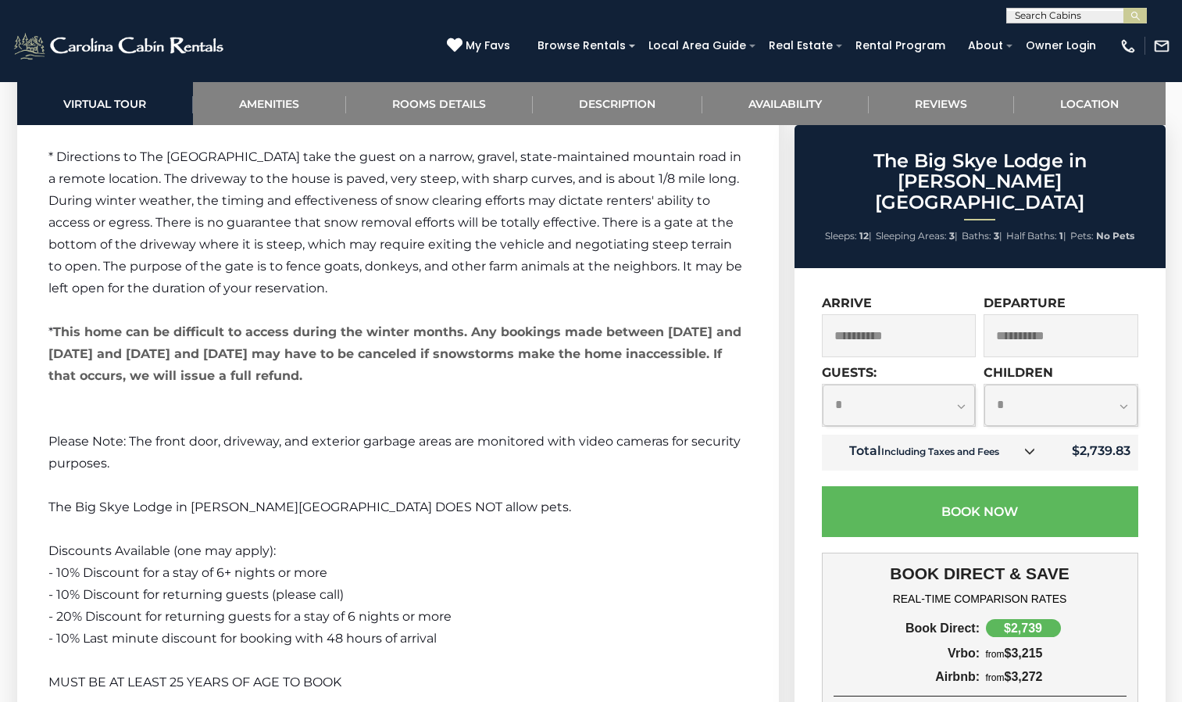
scroll to position [3163, 0]
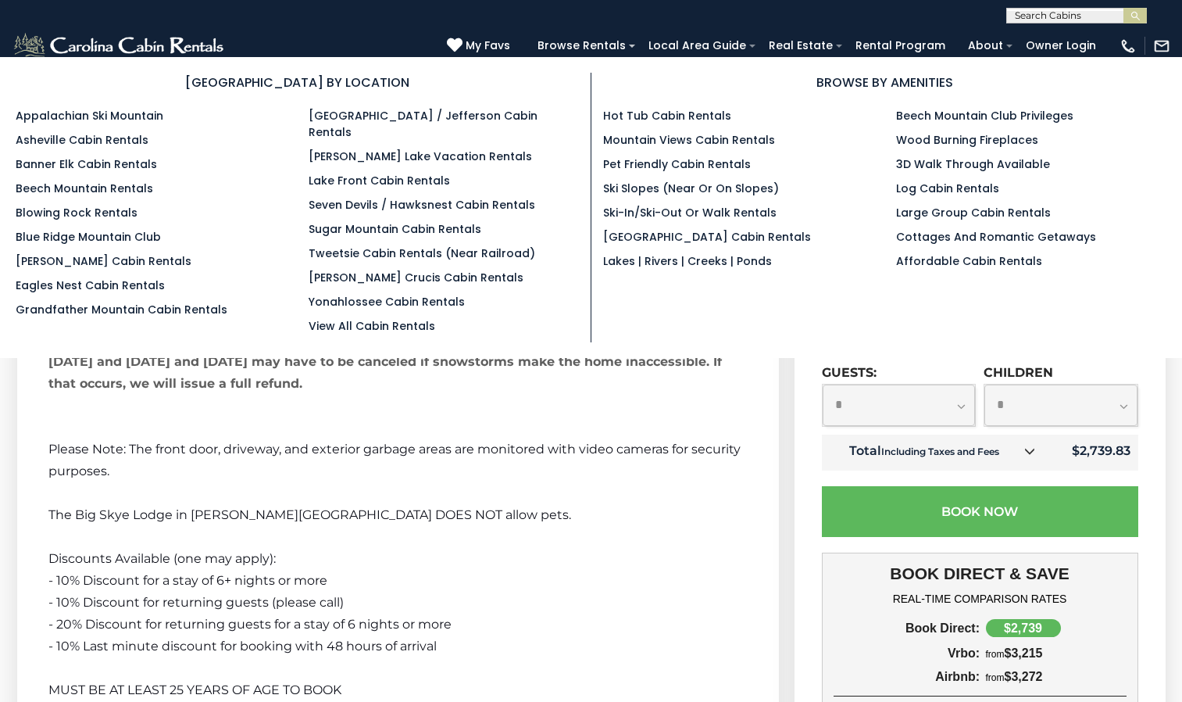
click at [620, 249] on ul "Hot Tub Cabin Rentals Mountain Views Cabin Rentals Pet Friendly Cabin Rentals S…" at bounding box center [738, 189] width 270 height 162
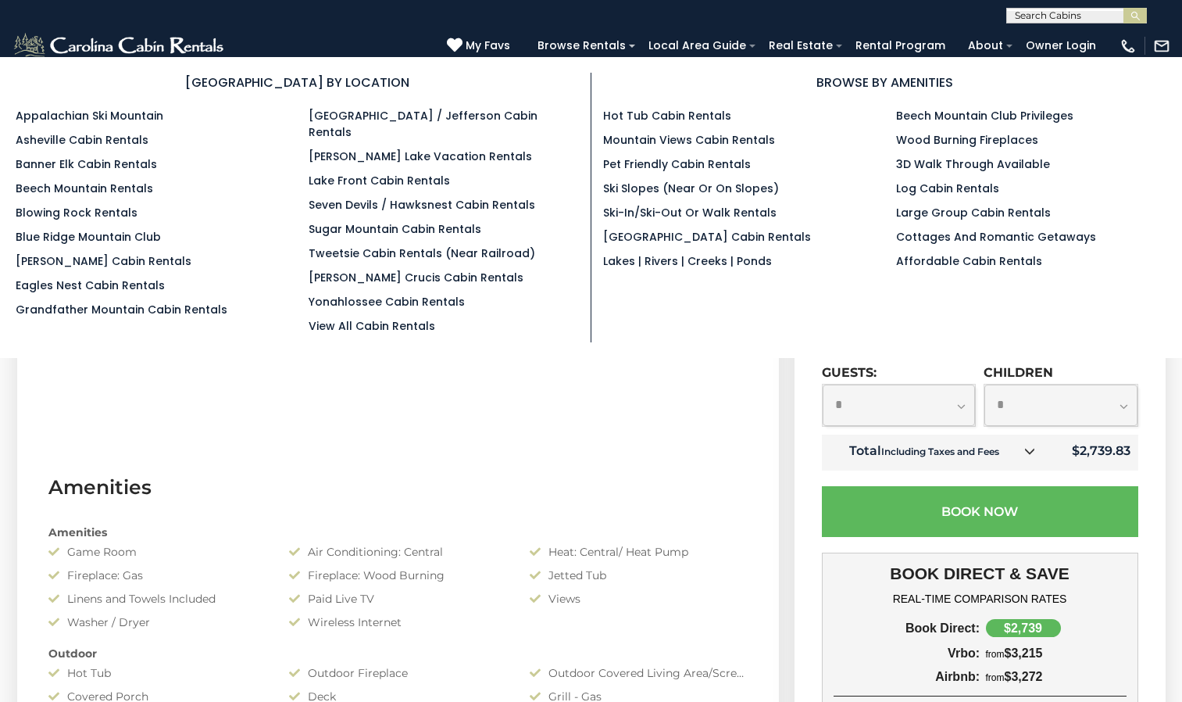
scroll to position [938, 0]
click at [59, 141] on link "Asheville Cabin Rentals" at bounding box center [82, 140] width 133 height 16
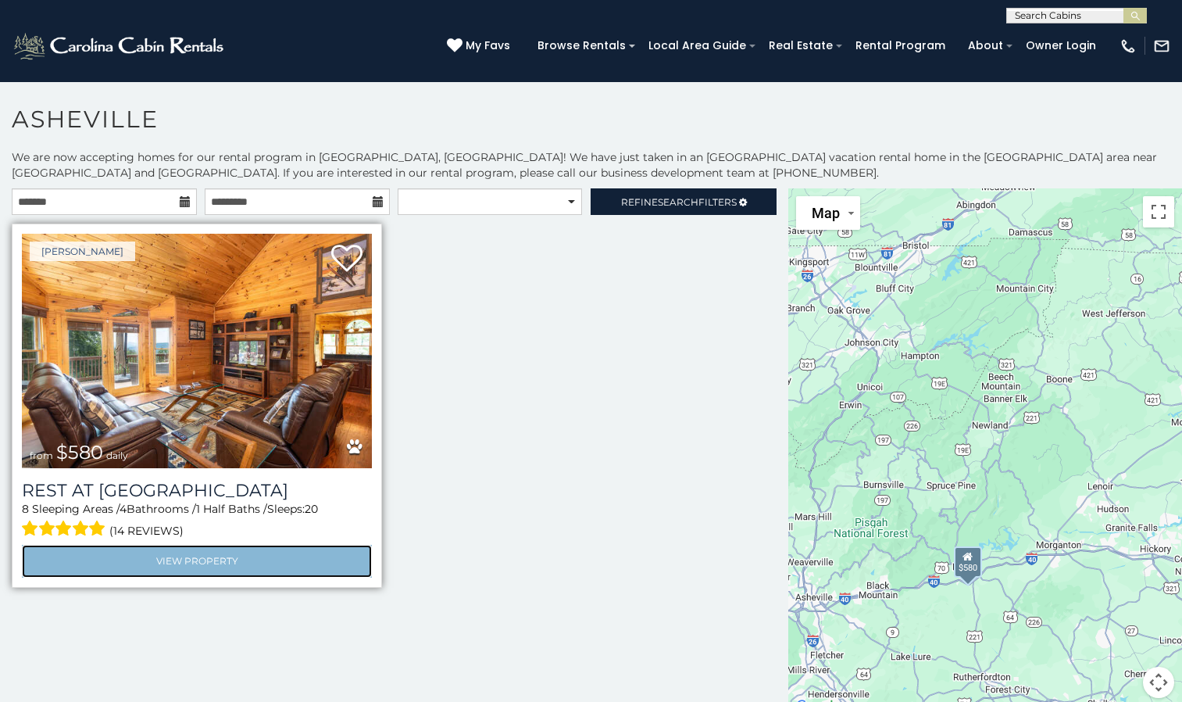
click at [166, 563] on link "View Property" at bounding box center [197, 561] width 350 height 32
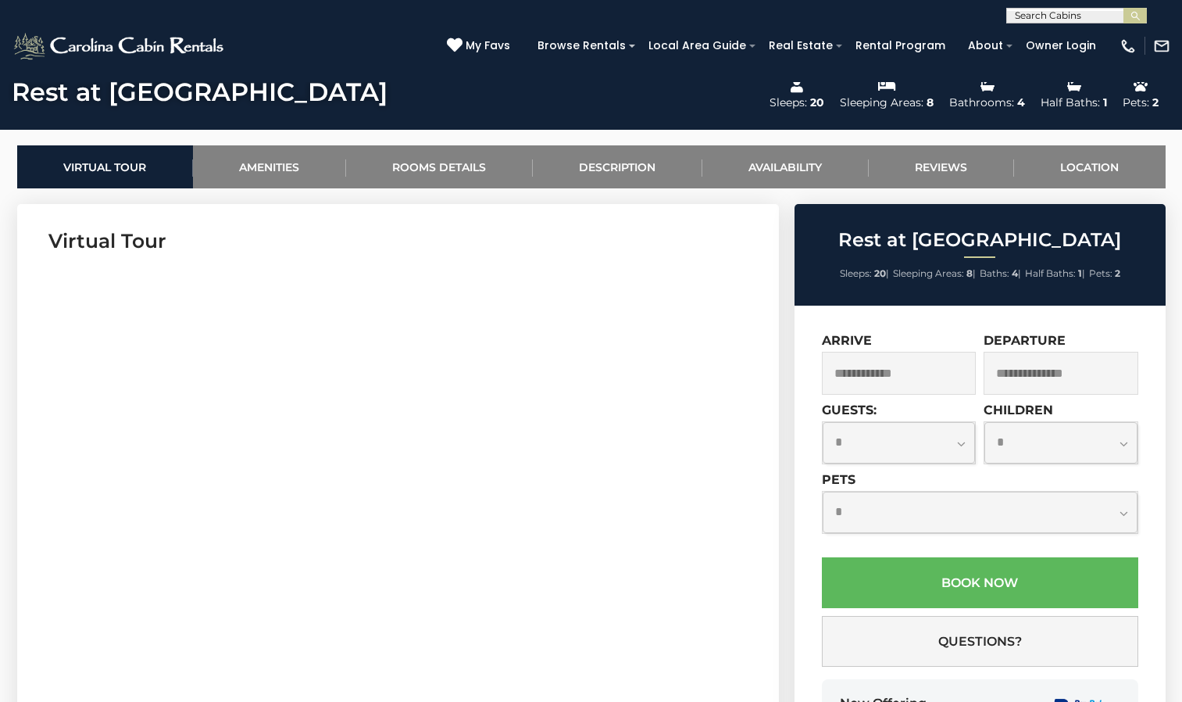
scroll to position [535, 0]
